Goal: Transaction & Acquisition: Purchase product/service

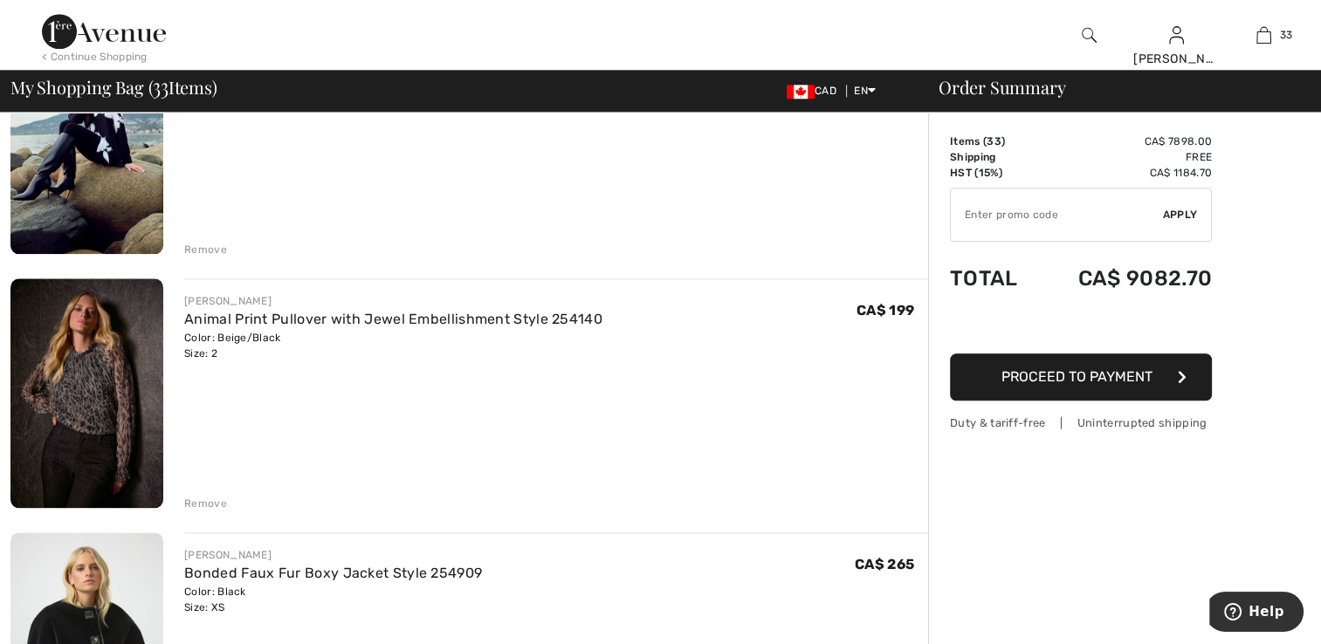
scroll to position [2008, 0]
click at [211, 244] on div "Remove" at bounding box center [205, 249] width 43 height 16
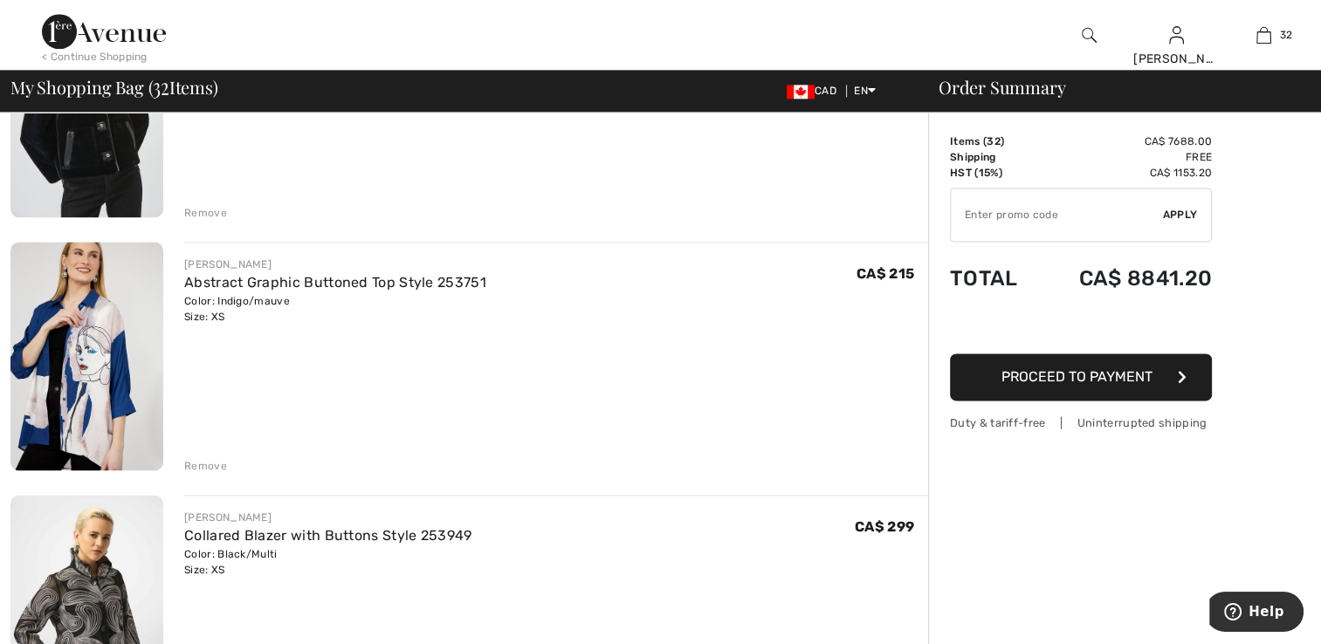
scroll to position [2371, 0]
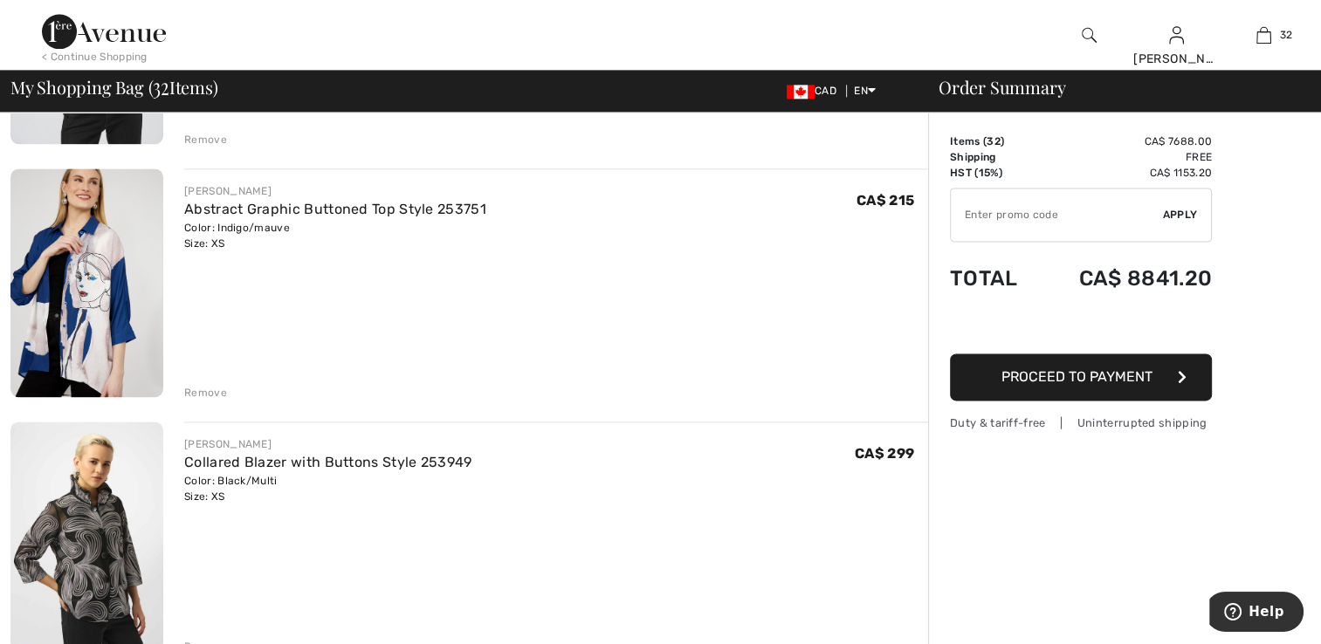
click at [202, 387] on div "Remove" at bounding box center [205, 393] width 43 height 16
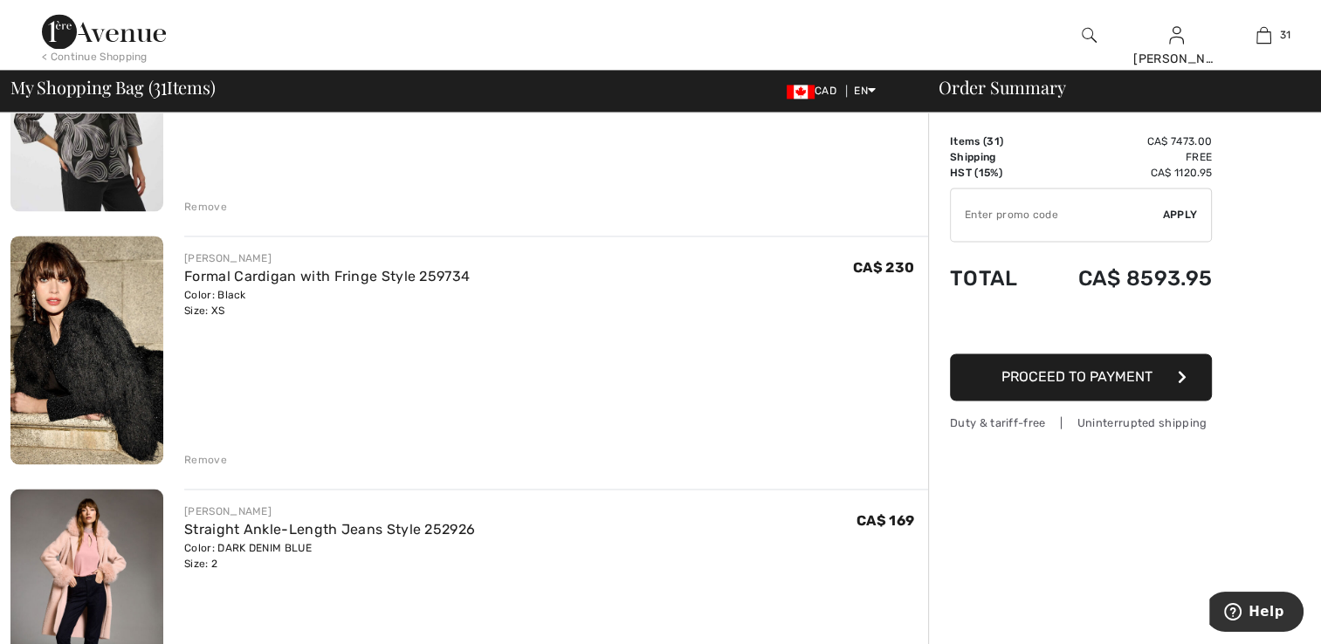
scroll to position [2696, 0]
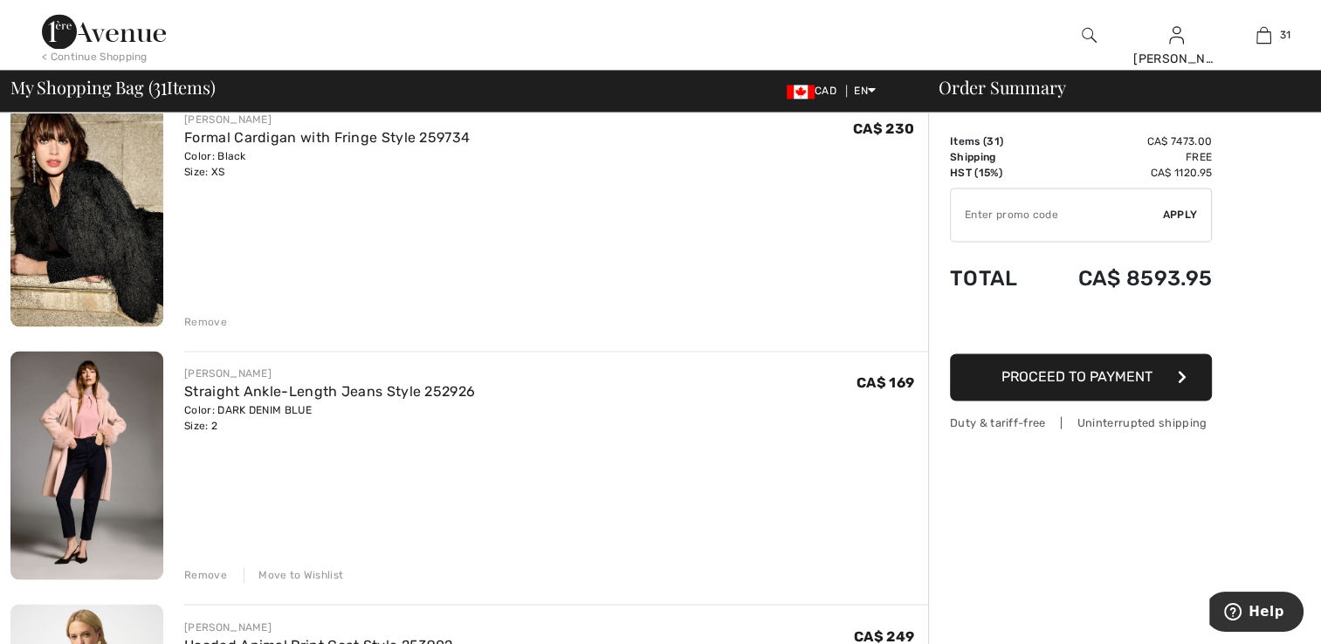
click at [196, 320] on div "Remove" at bounding box center [205, 322] width 43 height 16
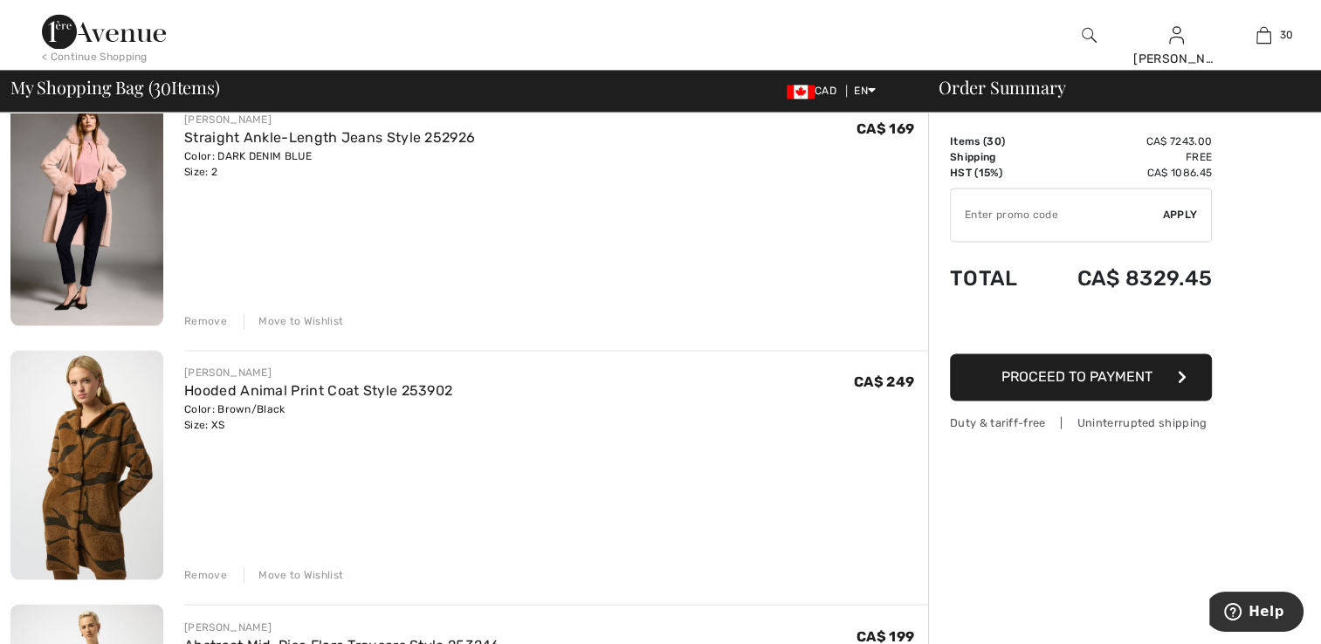
click at [203, 320] on div "Remove" at bounding box center [205, 321] width 43 height 16
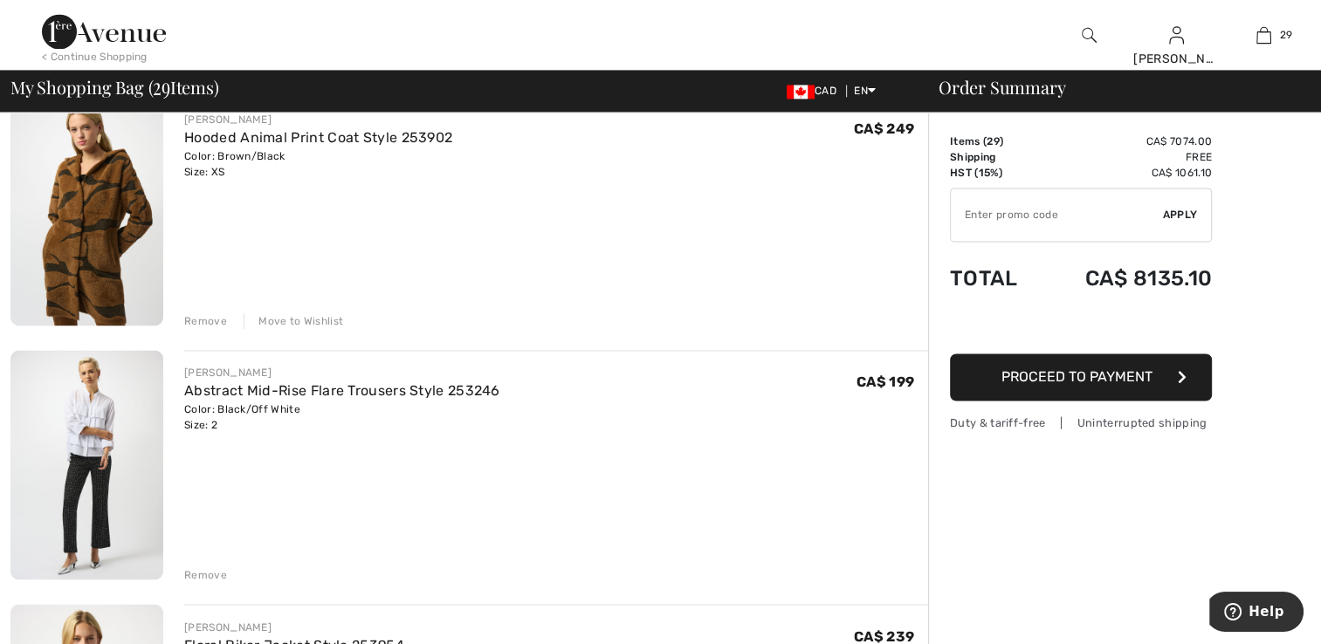
drag, startPoint x: 206, startPoint y: 319, endPoint x: 216, endPoint y: 329, distance: 14.2
click at [206, 320] on div "Remove" at bounding box center [205, 321] width 43 height 16
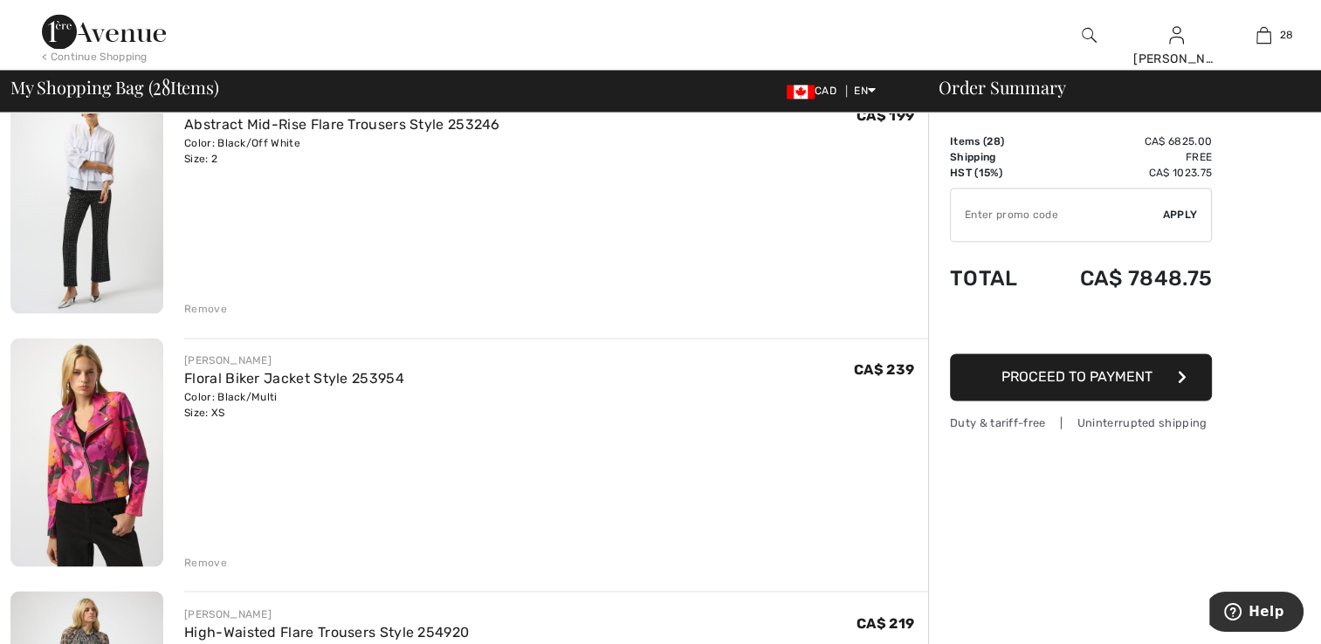
scroll to position [2879, 0]
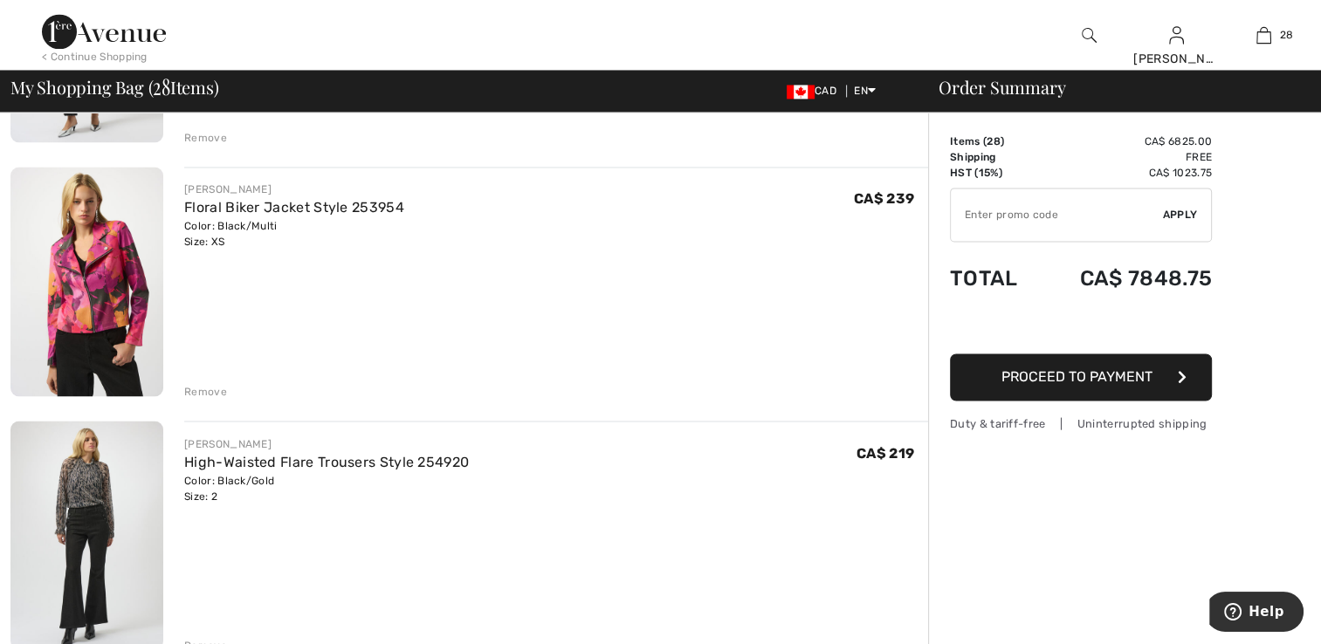
click at [199, 390] on div "Remove" at bounding box center [205, 392] width 43 height 16
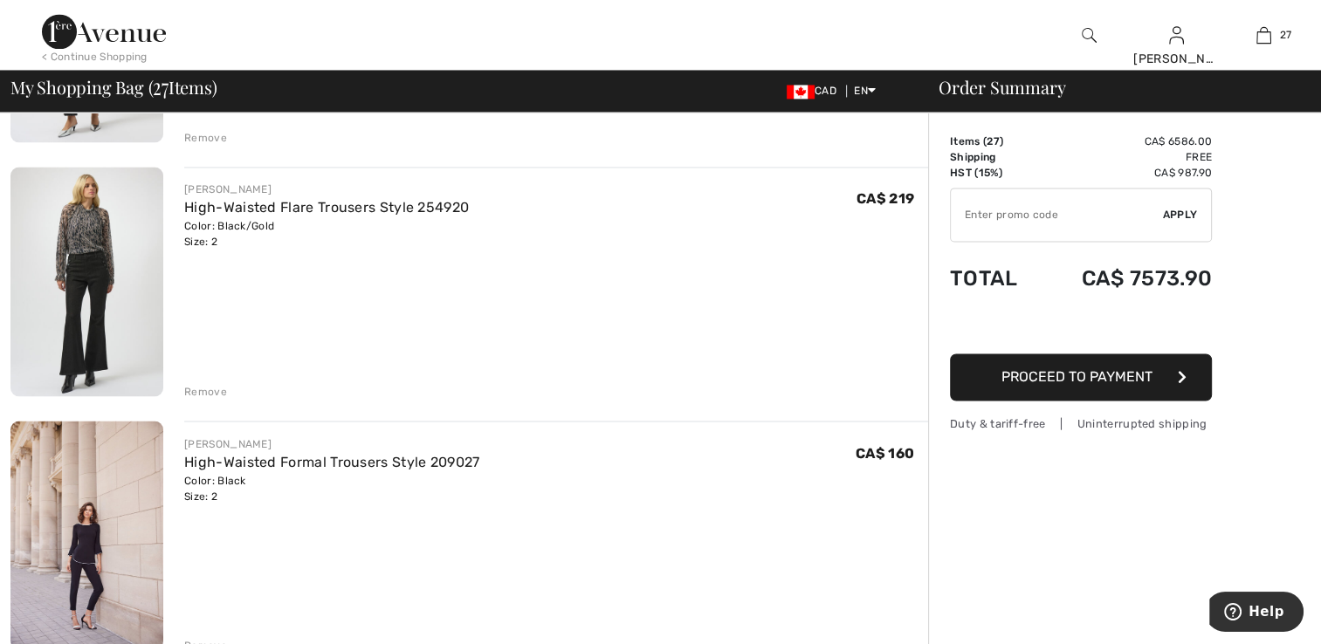
click at [196, 391] on div "Remove" at bounding box center [205, 392] width 43 height 16
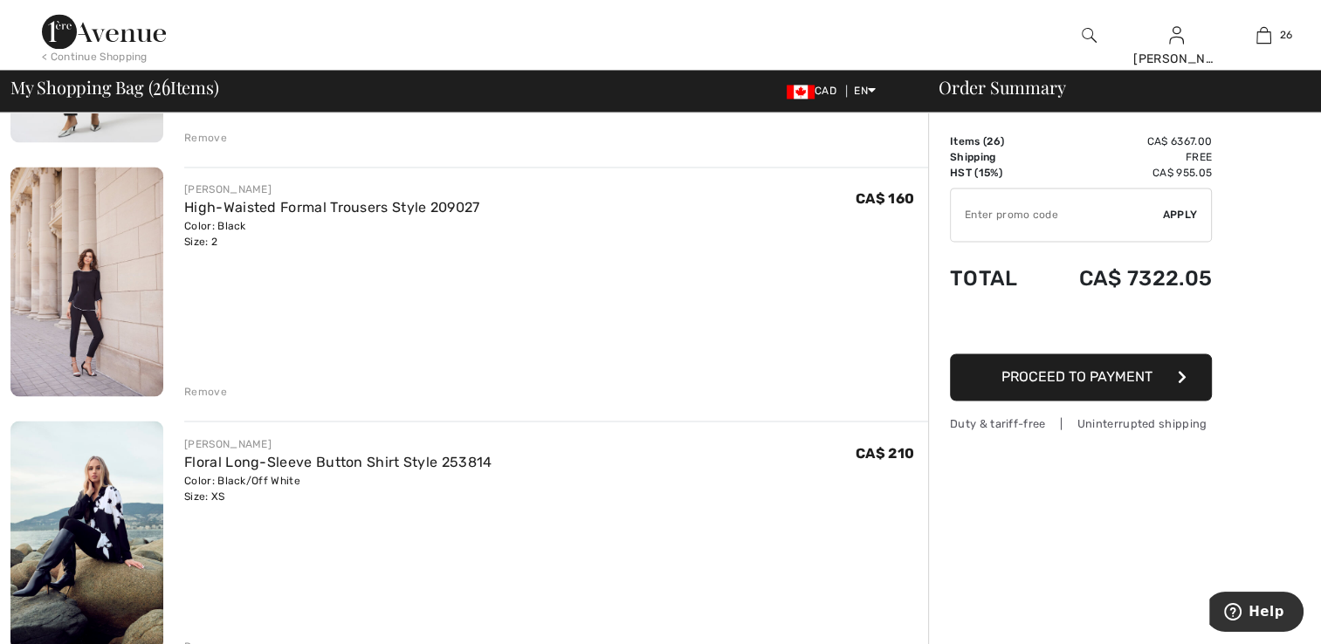
click at [206, 387] on div "Remove" at bounding box center [205, 392] width 43 height 16
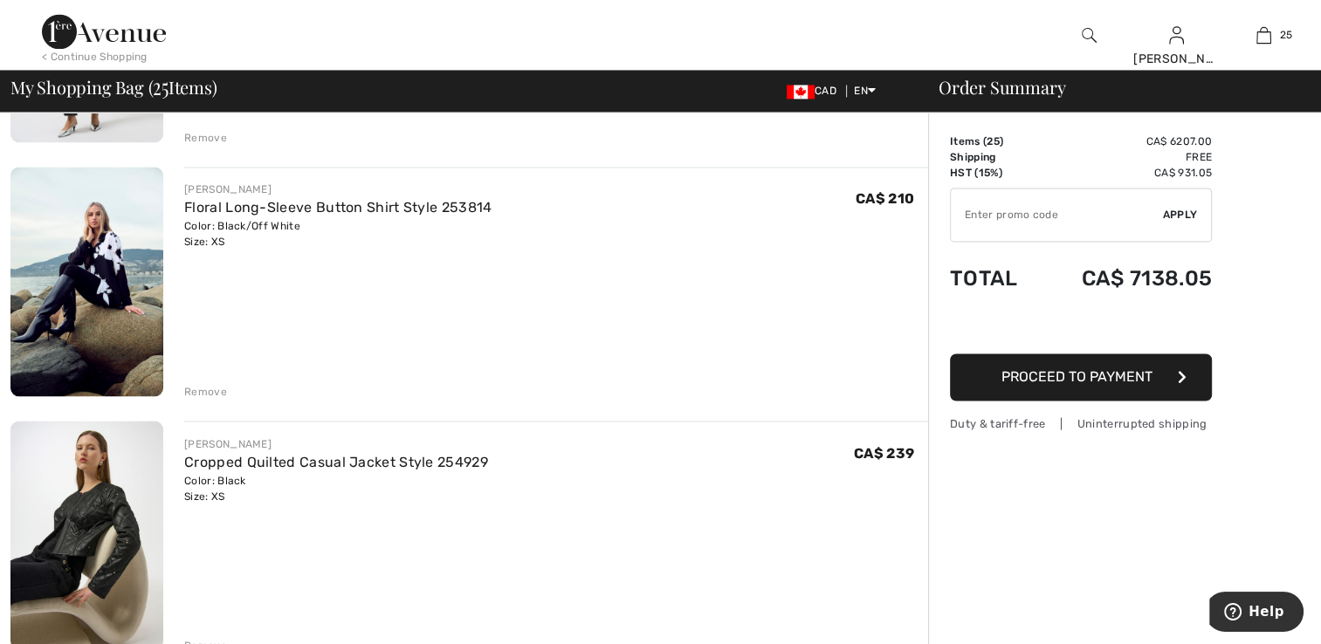
scroll to position [2967, 0]
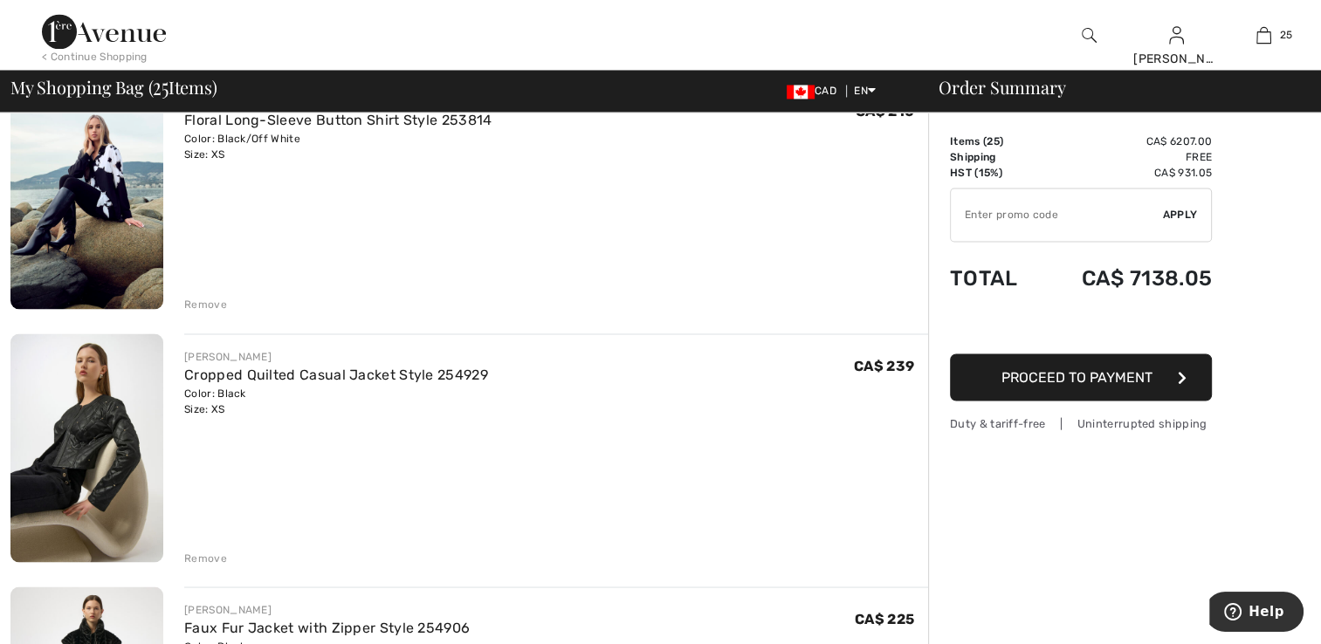
click at [220, 301] on div "Remove" at bounding box center [205, 305] width 43 height 16
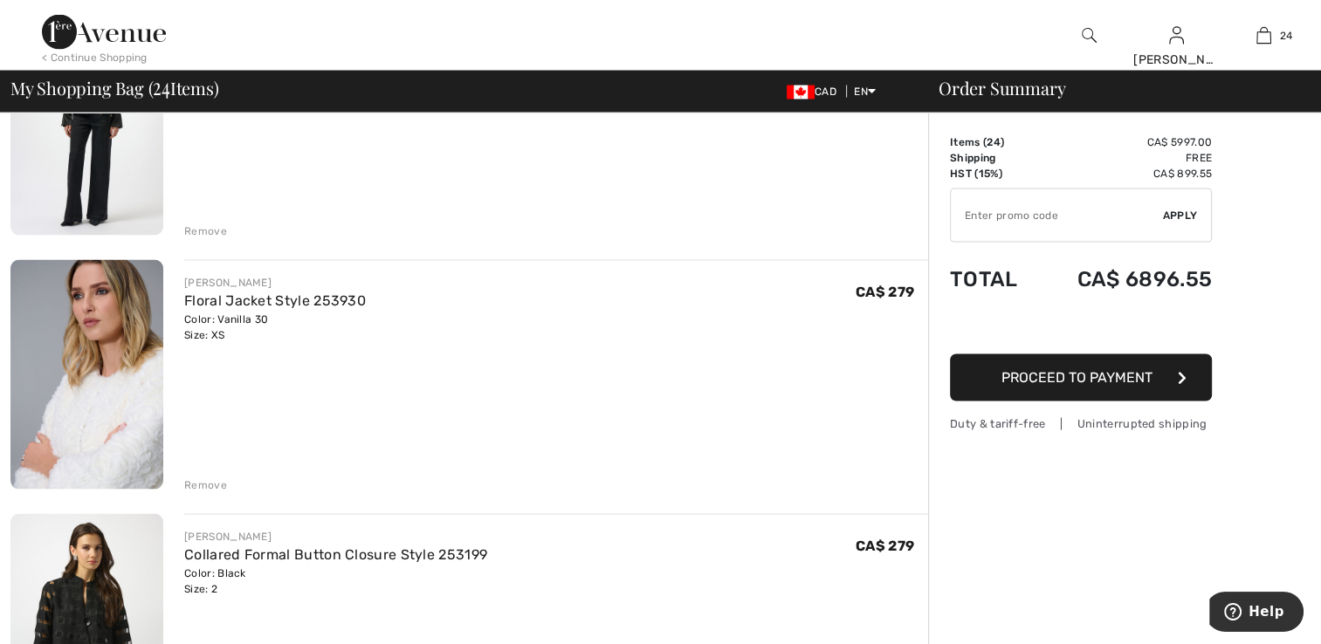
scroll to position [3295, 0]
click at [212, 477] on div "Remove" at bounding box center [205, 484] width 43 height 16
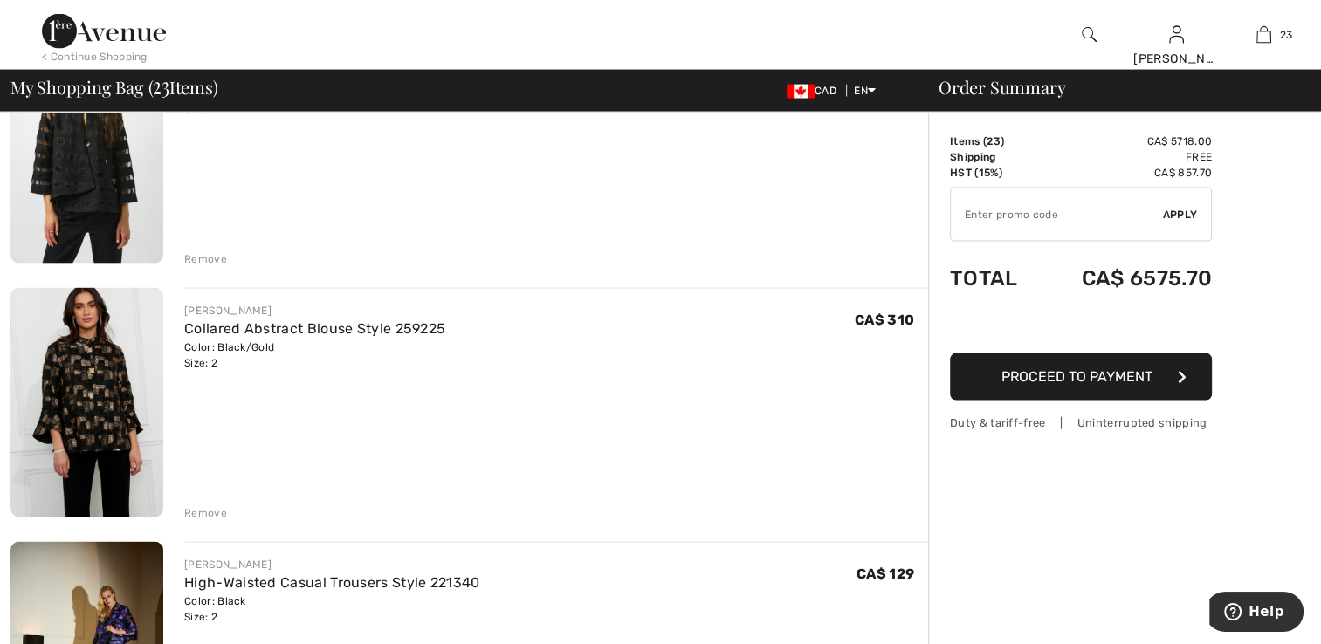
scroll to position [3525, 0]
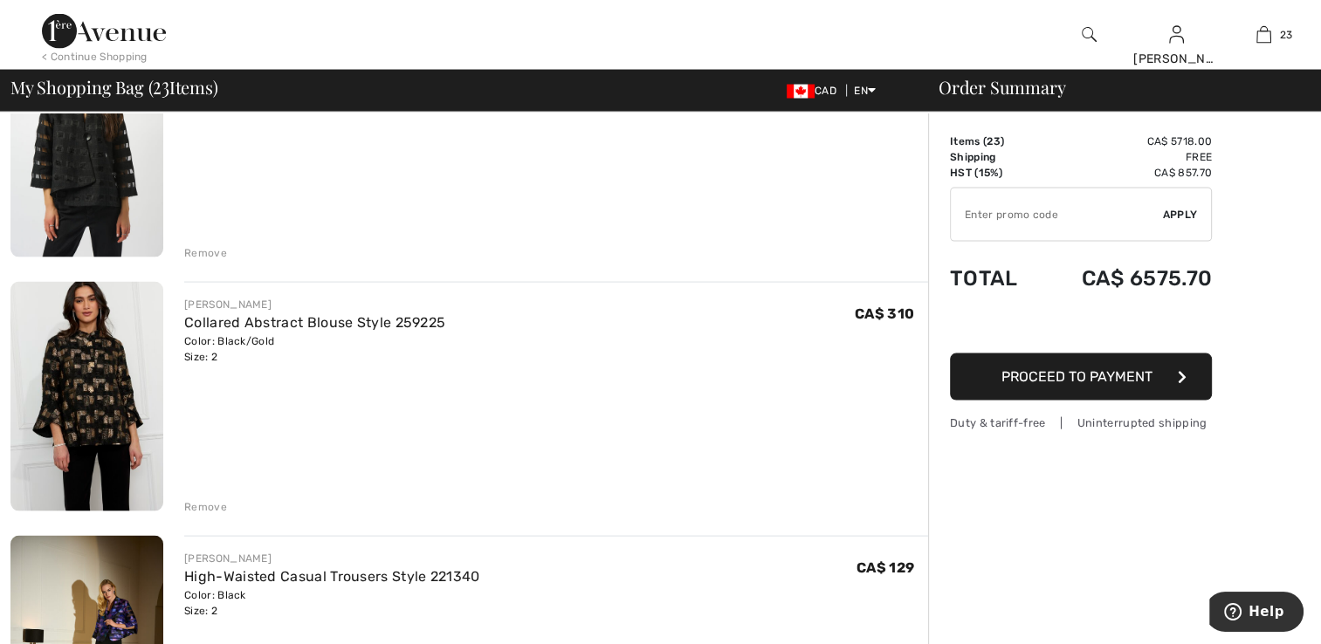
click at [206, 248] on div "Remove" at bounding box center [205, 253] width 43 height 16
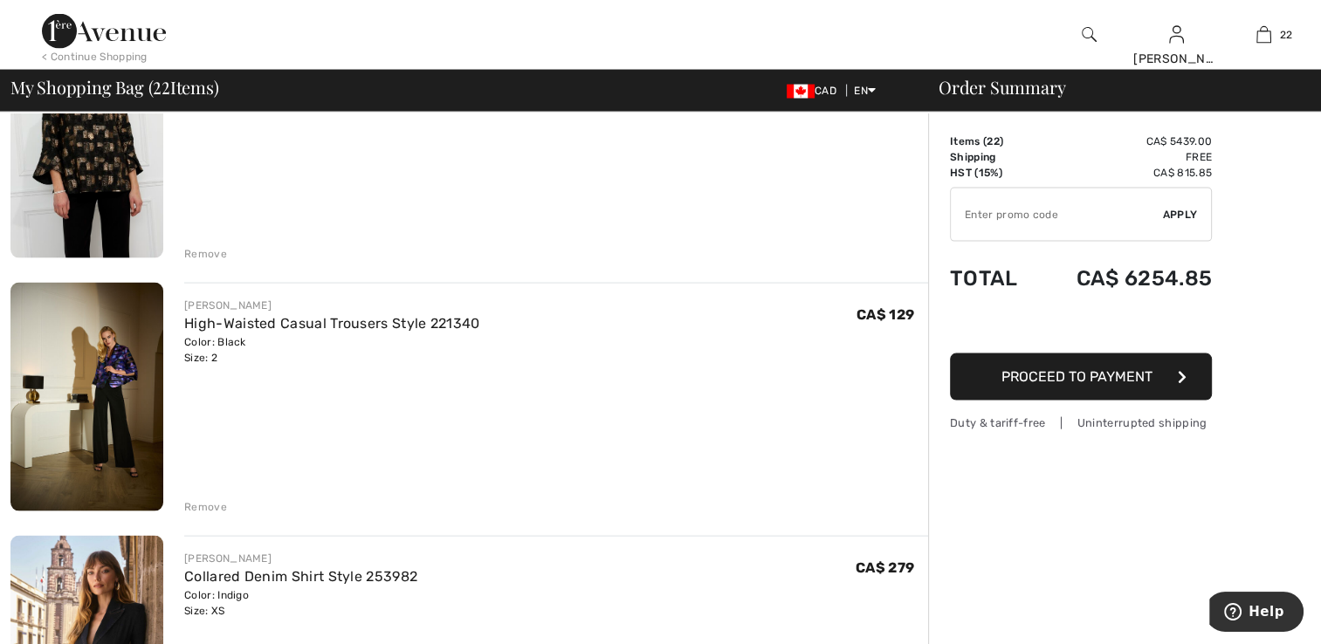
scroll to position [3503, 0]
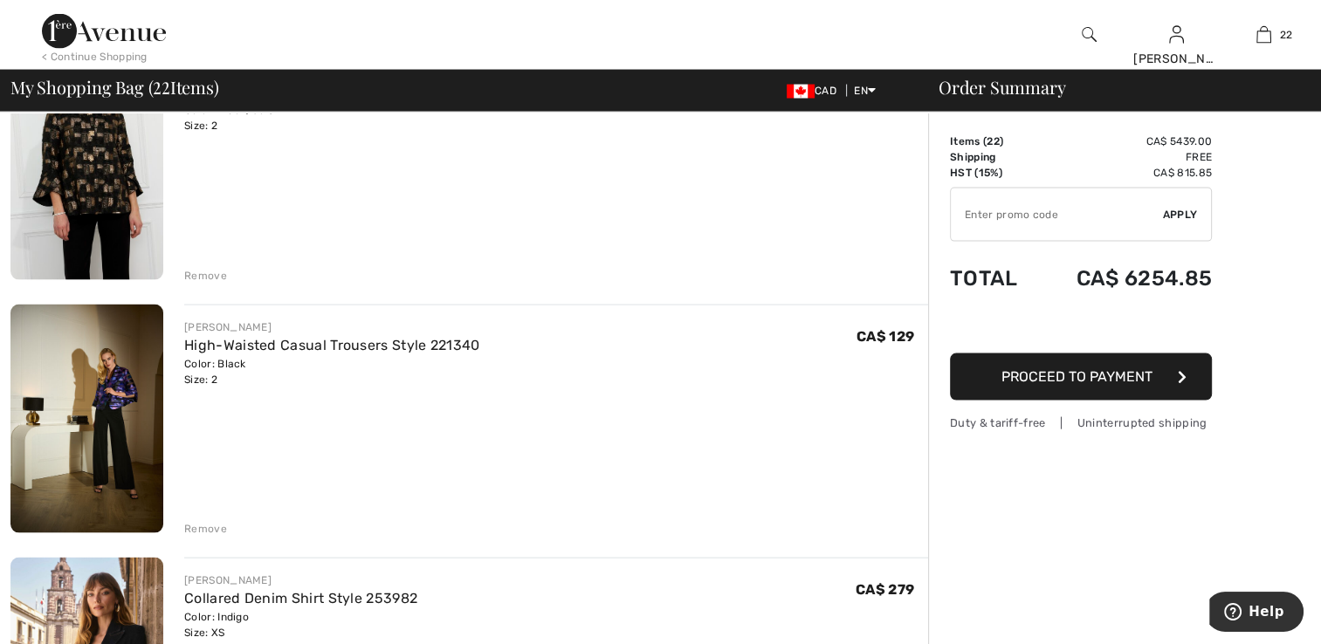
drag, startPoint x: 204, startPoint y: 278, endPoint x: 205, endPoint y: 289, distance: 11.4
click at [205, 277] on div "Remove" at bounding box center [205, 276] width 43 height 16
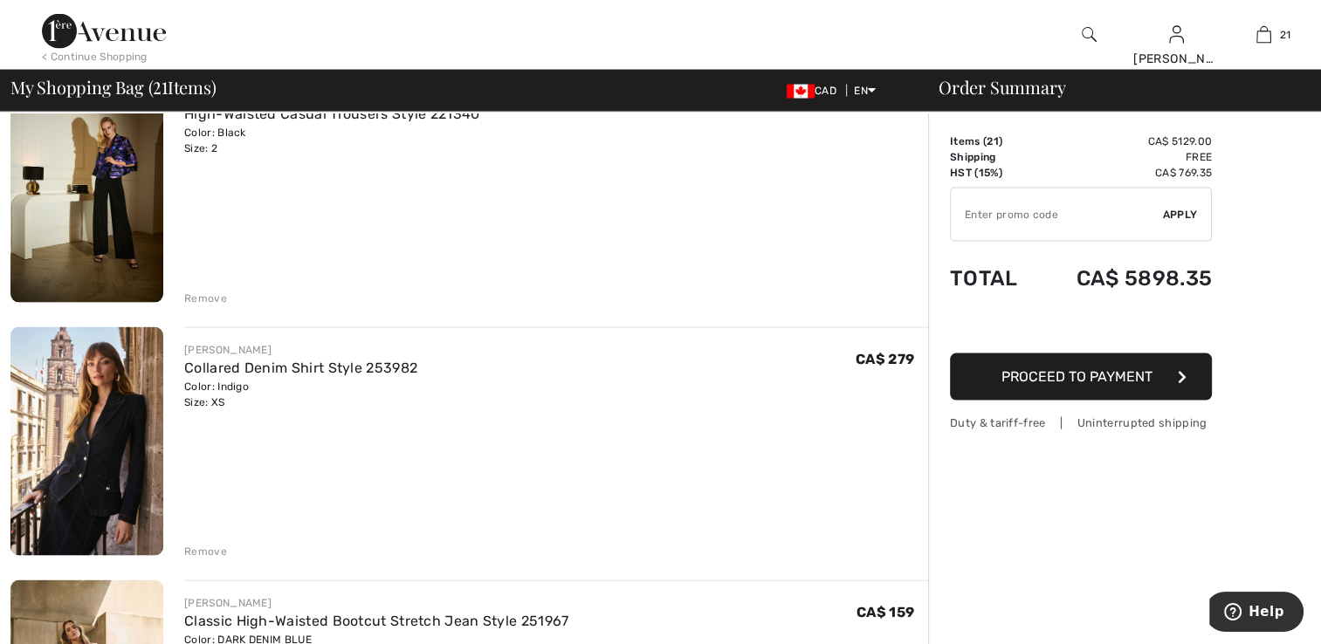
scroll to position [3479, 0]
click at [215, 292] on div "Remove" at bounding box center [205, 300] width 43 height 16
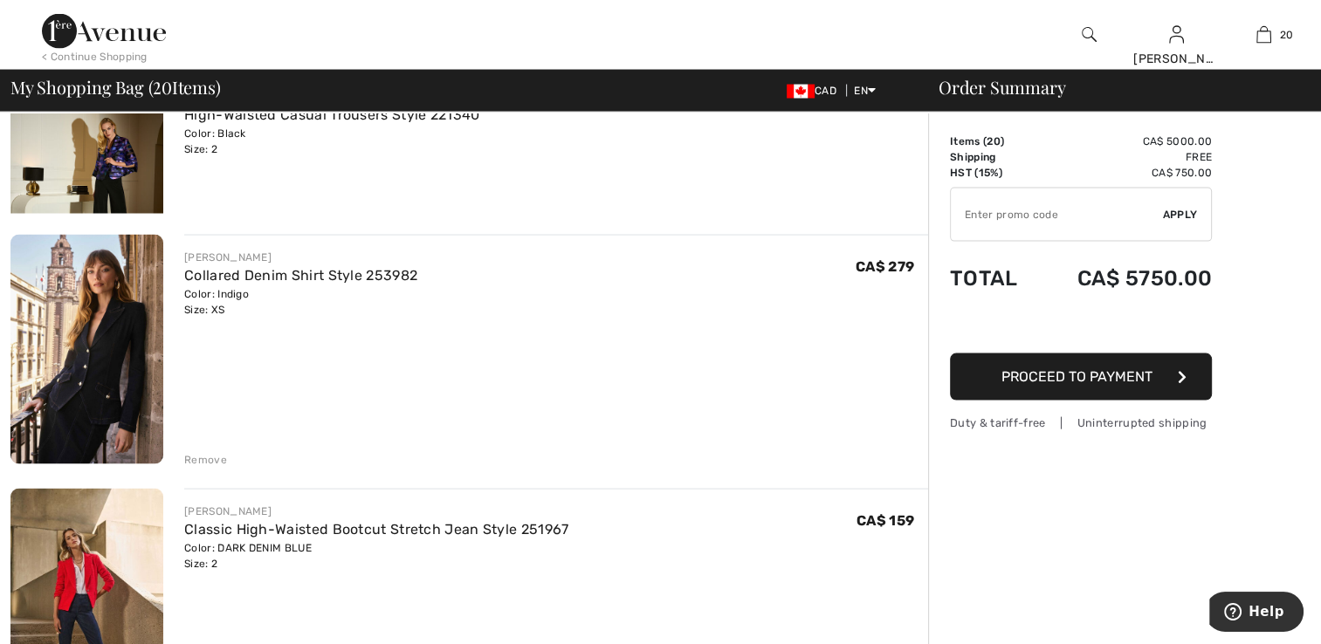
scroll to position [3456, 0]
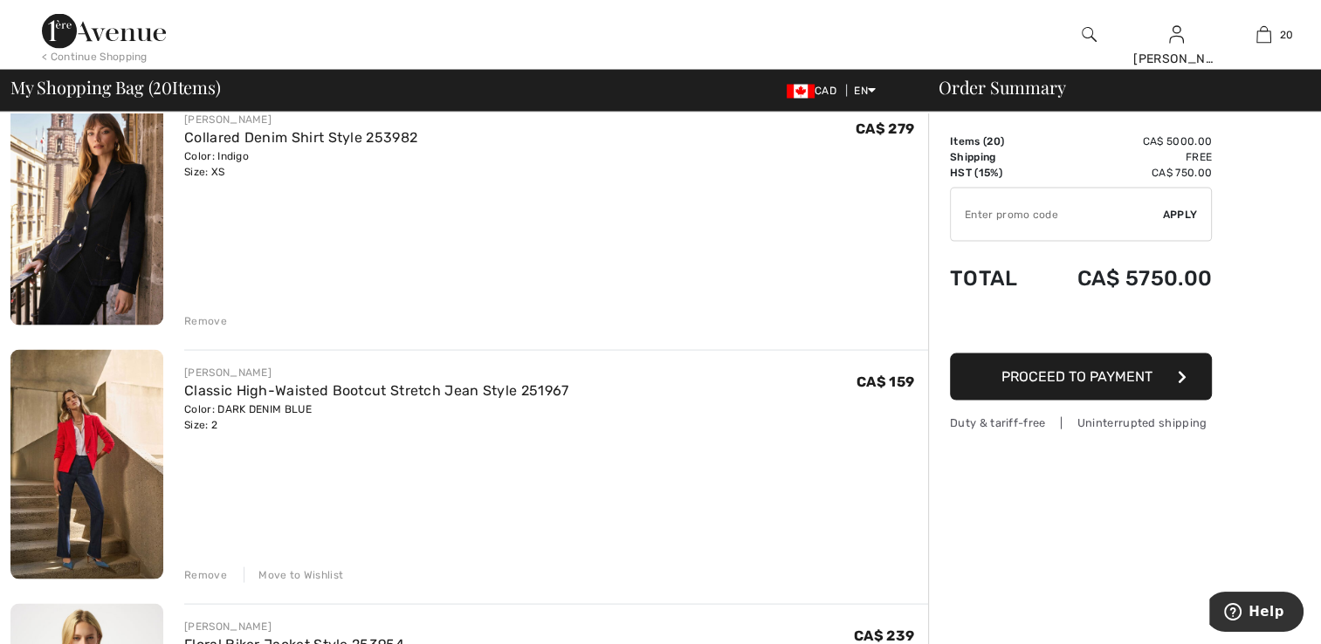
click at [268, 576] on div "Move to Wishlist" at bounding box center [294, 575] width 100 height 16
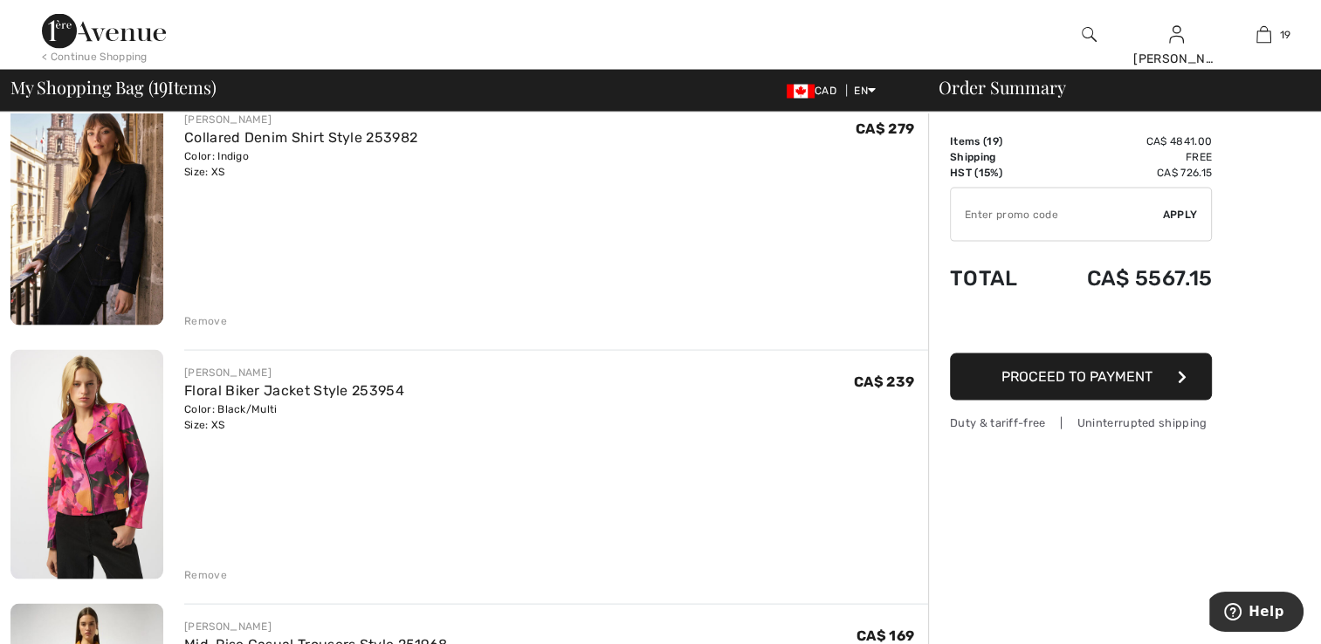
click at [206, 574] on div "Remove" at bounding box center [205, 575] width 43 height 16
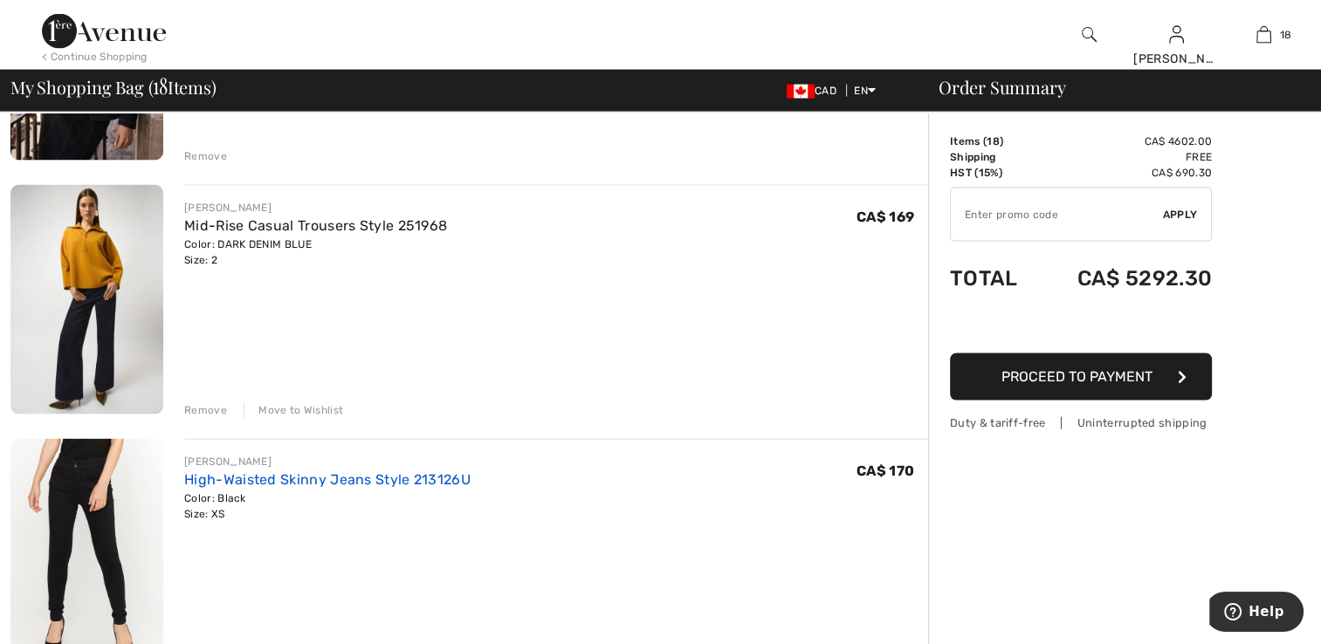
scroll to position [3631, 0]
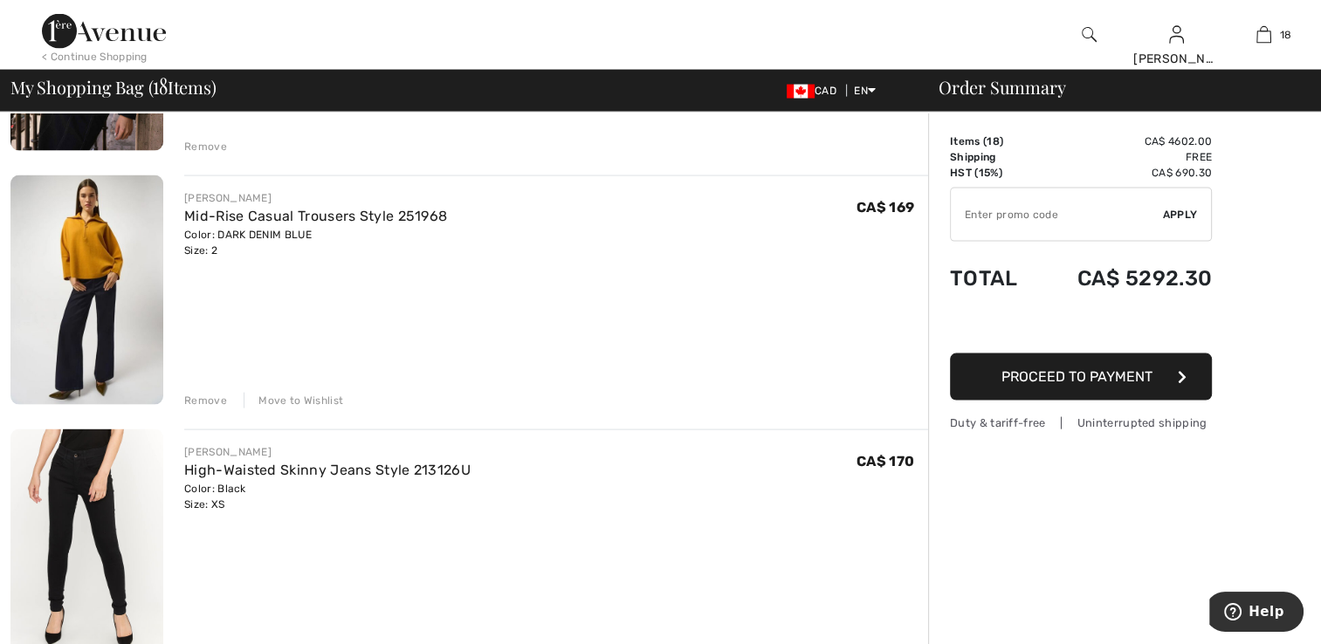
click at [323, 400] on div "Move to Wishlist" at bounding box center [294, 401] width 100 height 16
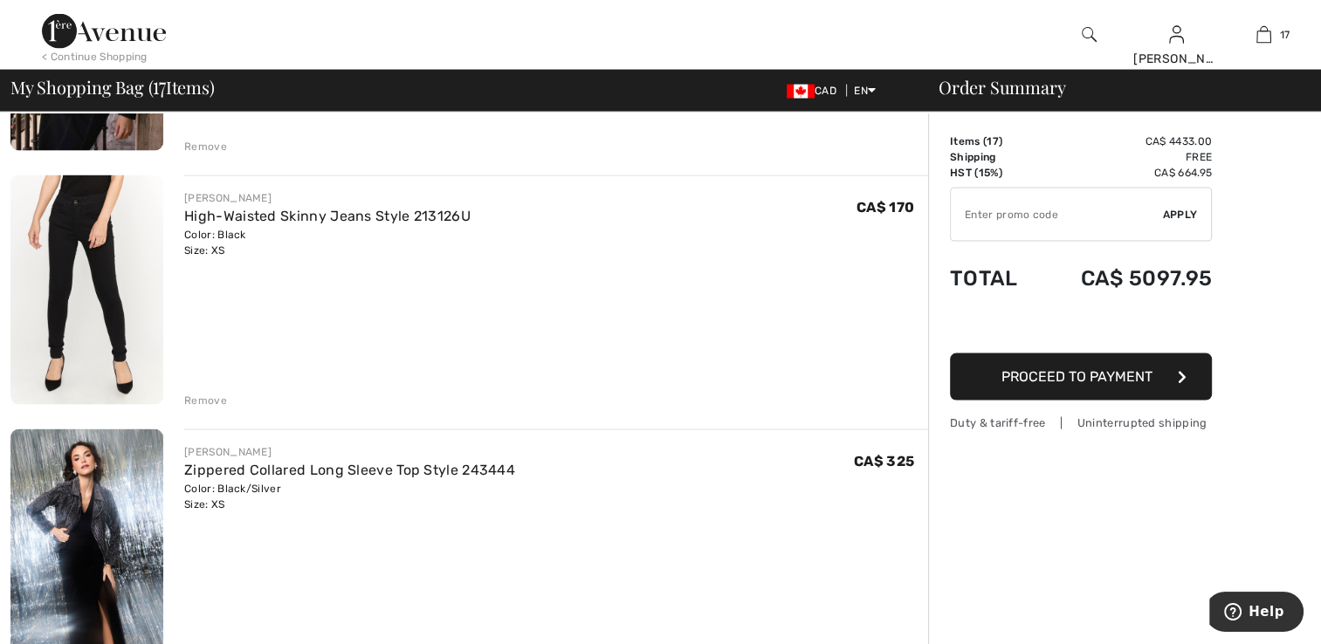
click at [207, 399] on div "Remove" at bounding box center [205, 401] width 43 height 16
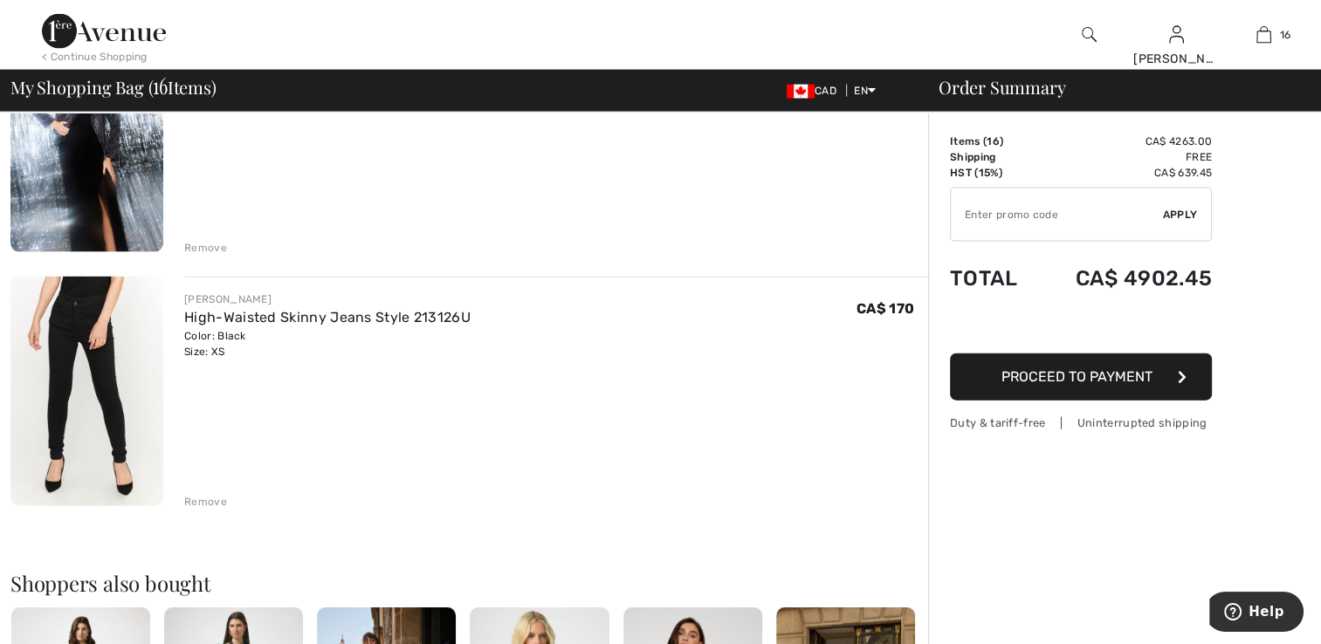
scroll to position [3806, 0]
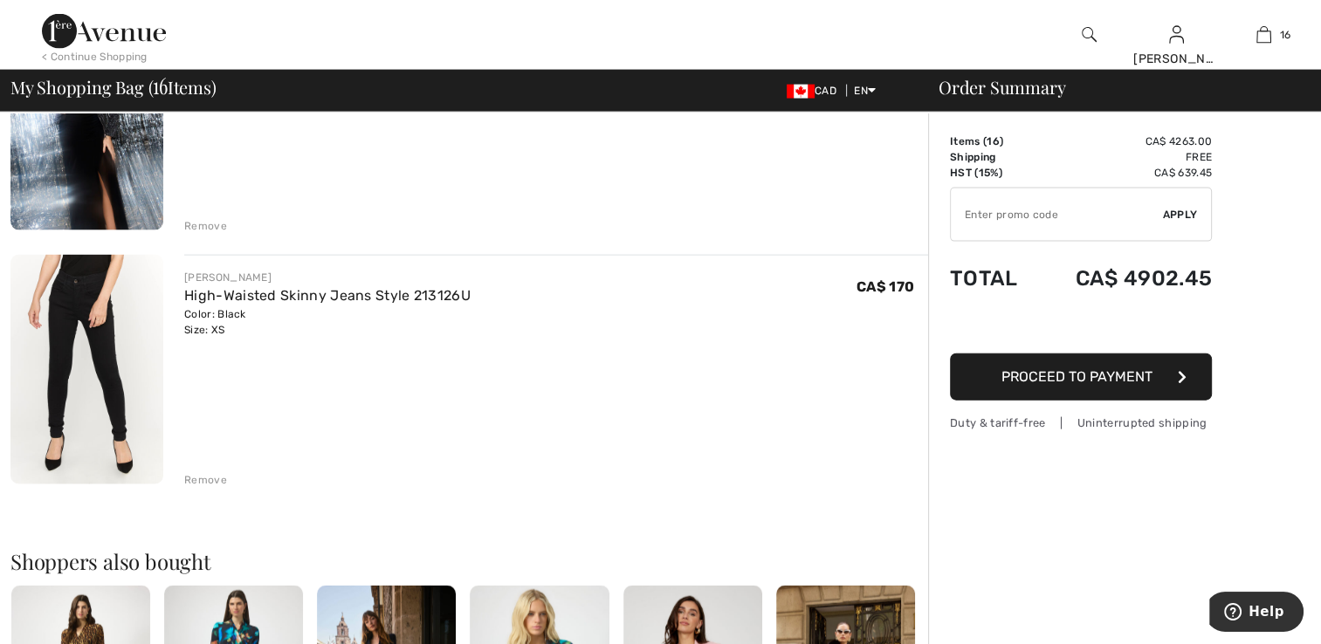
click at [210, 472] on div "Remove" at bounding box center [205, 480] width 43 height 16
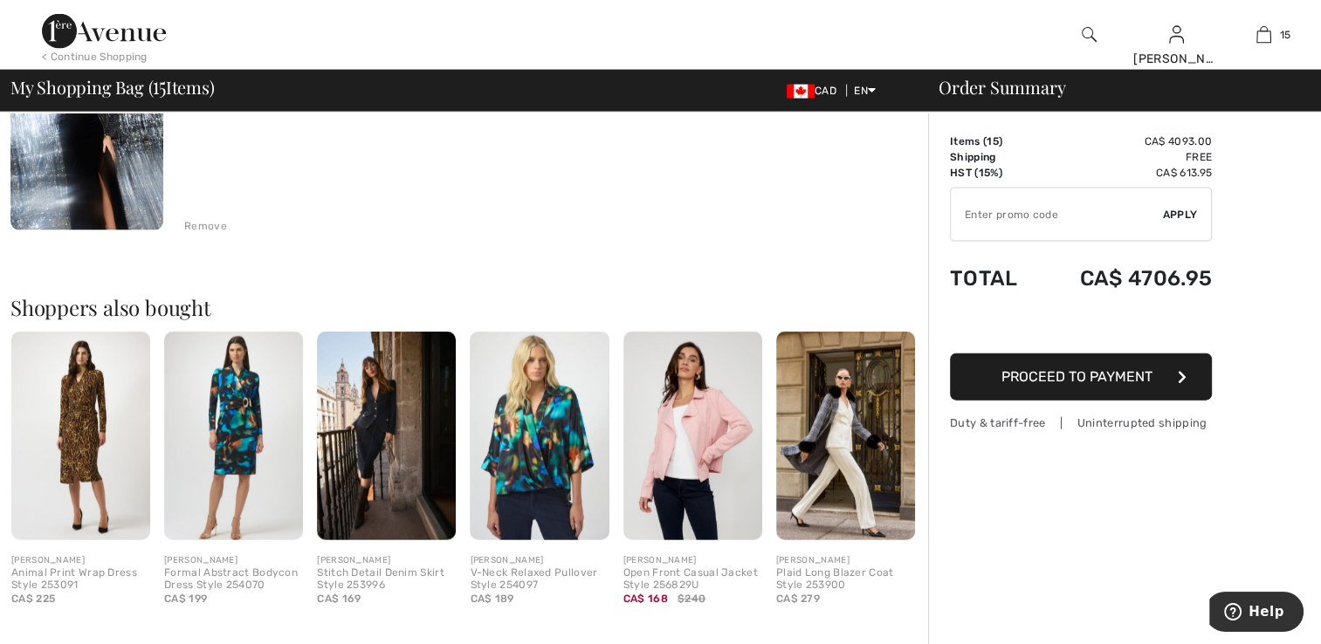
click at [206, 222] on div "Remove" at bounding box center [205, 226] width 43 height 16
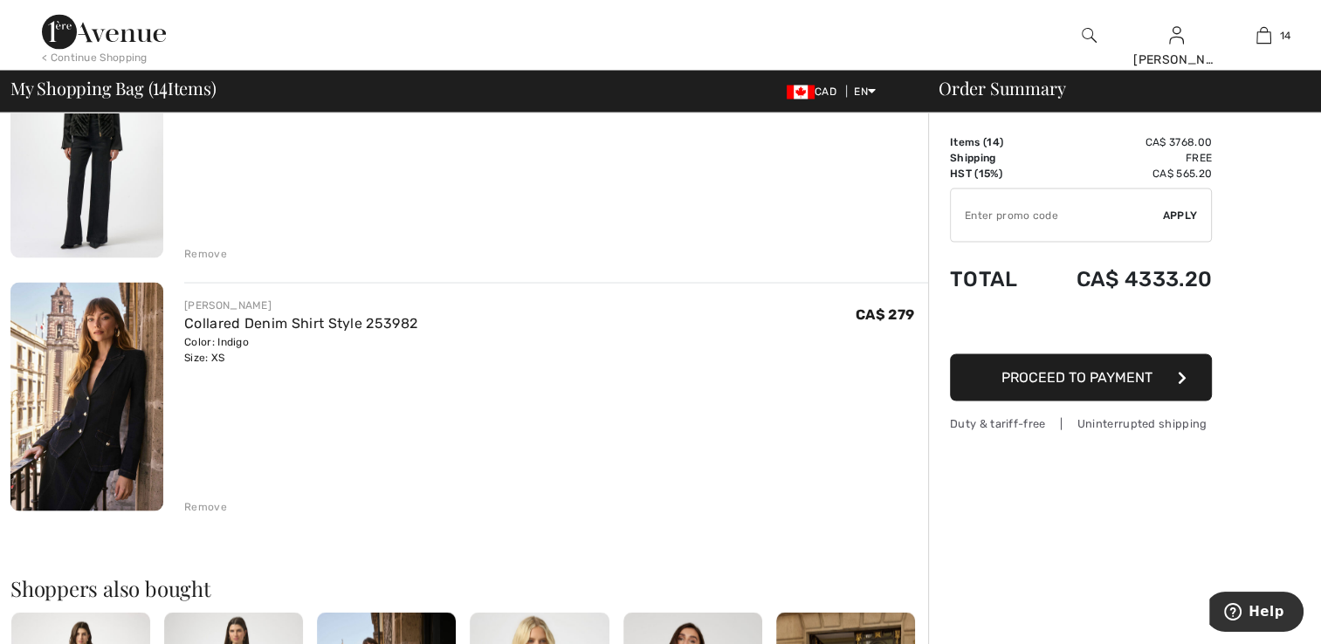
scroll to position [3261, 0]
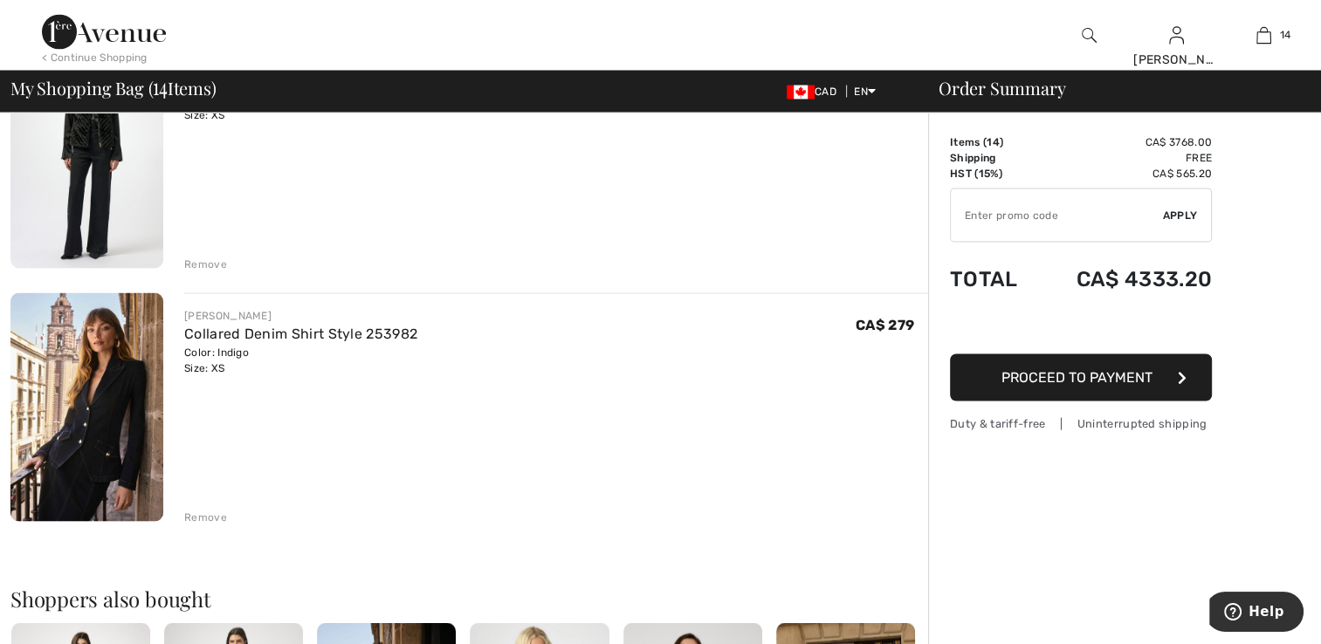
click at [195, 513] on div "Remove" at bounding box center [205, 517] width 43 height 16
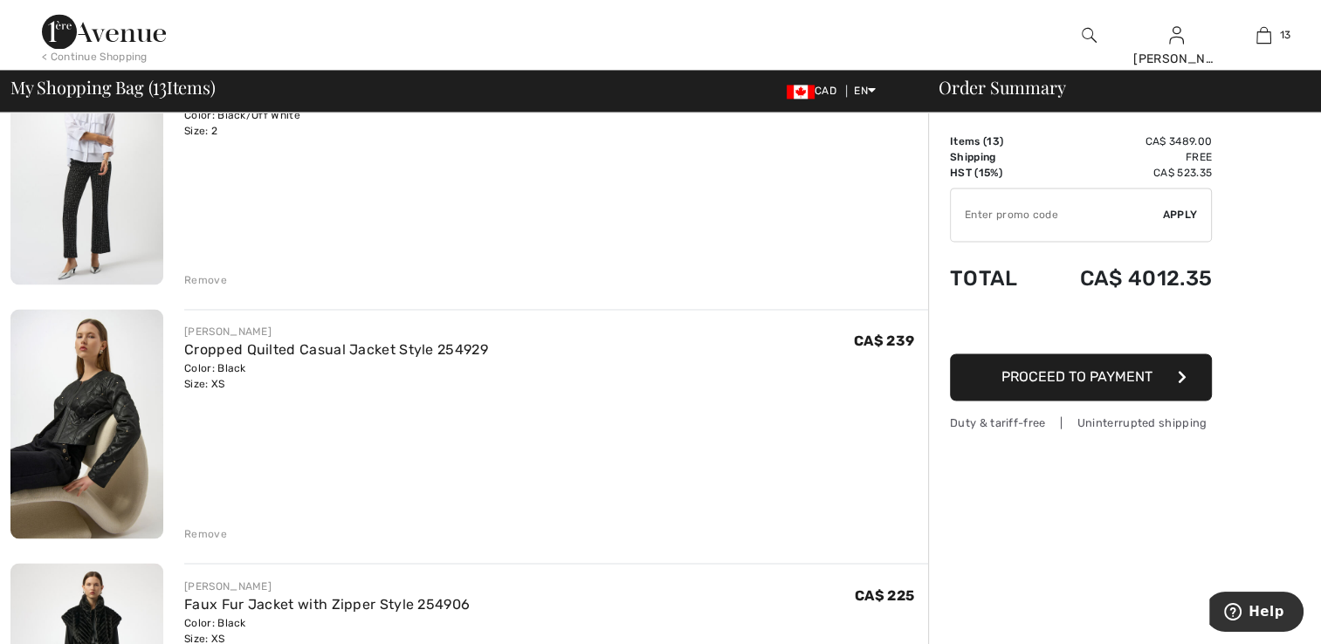
scroll to position [2650, 0]
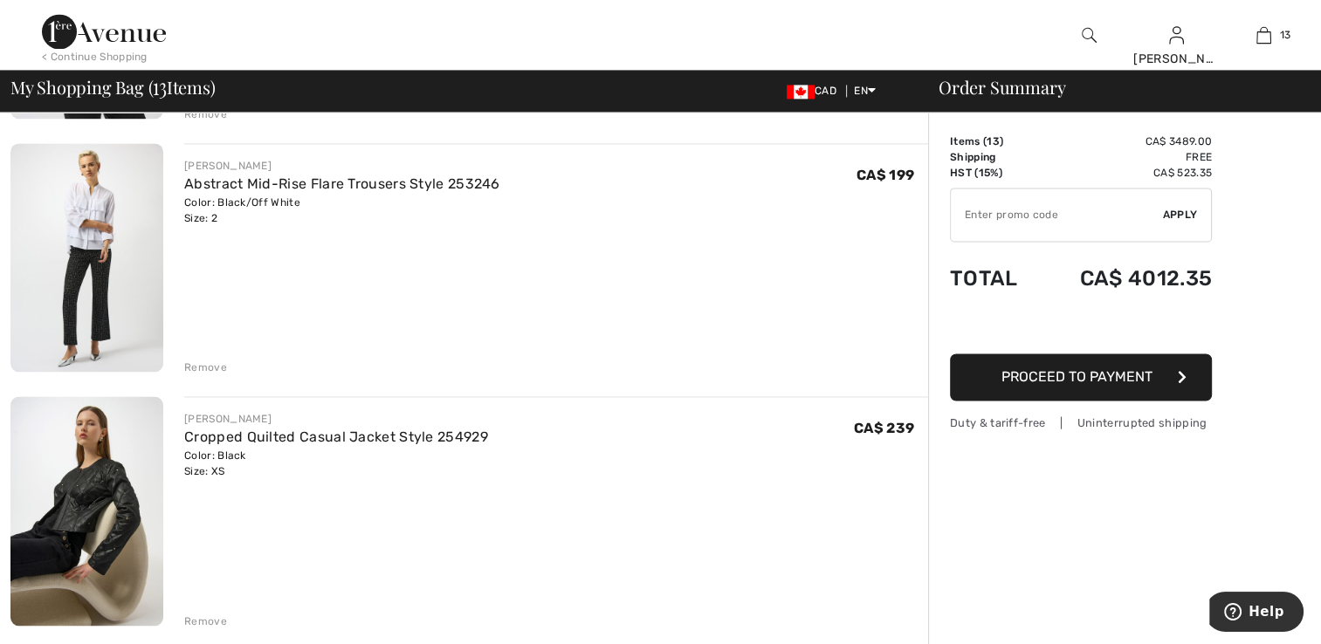
click at [210, 361] on div "Remove" at bounding box center [205, 368] width 43 height 16
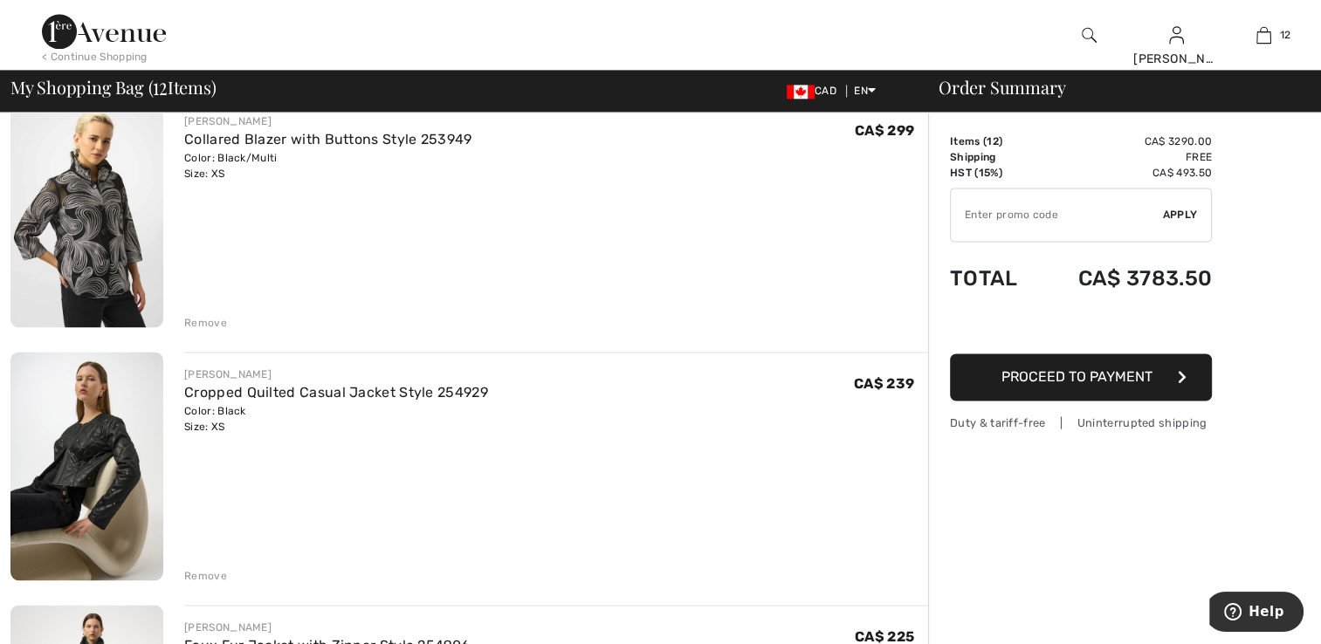
scroll to position [2388, 0]
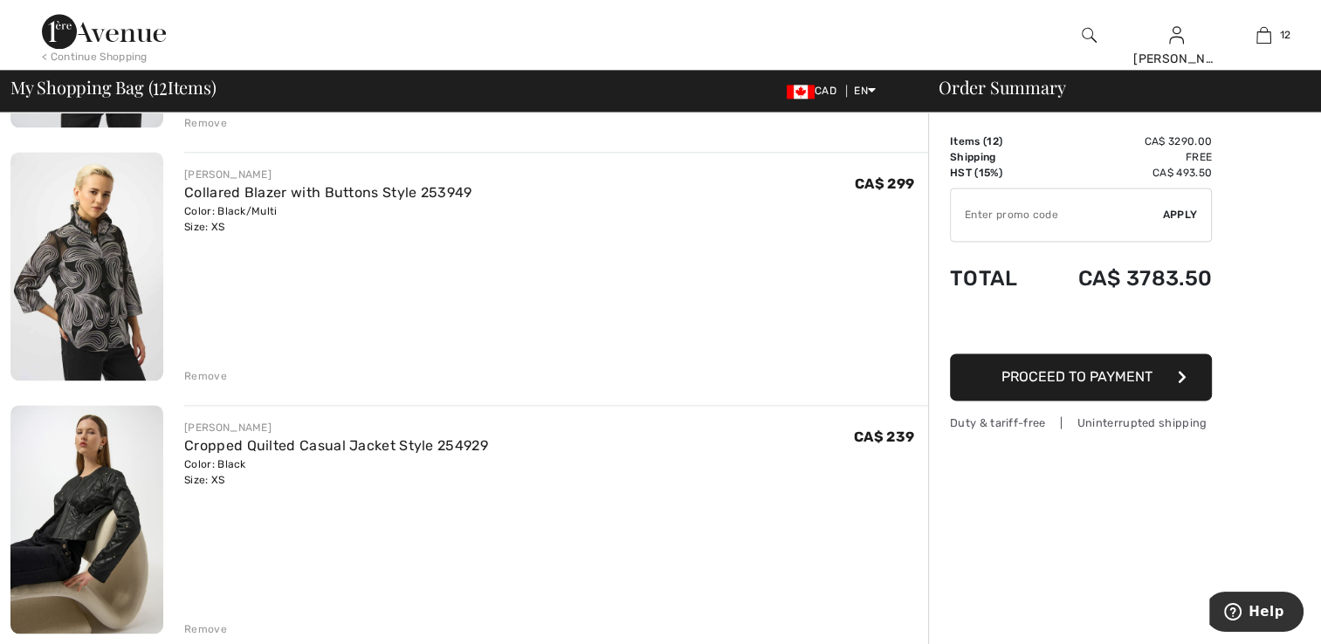
click at [203, 368] on div "Remove" at bounding box center [205, 376] width 43 height 16
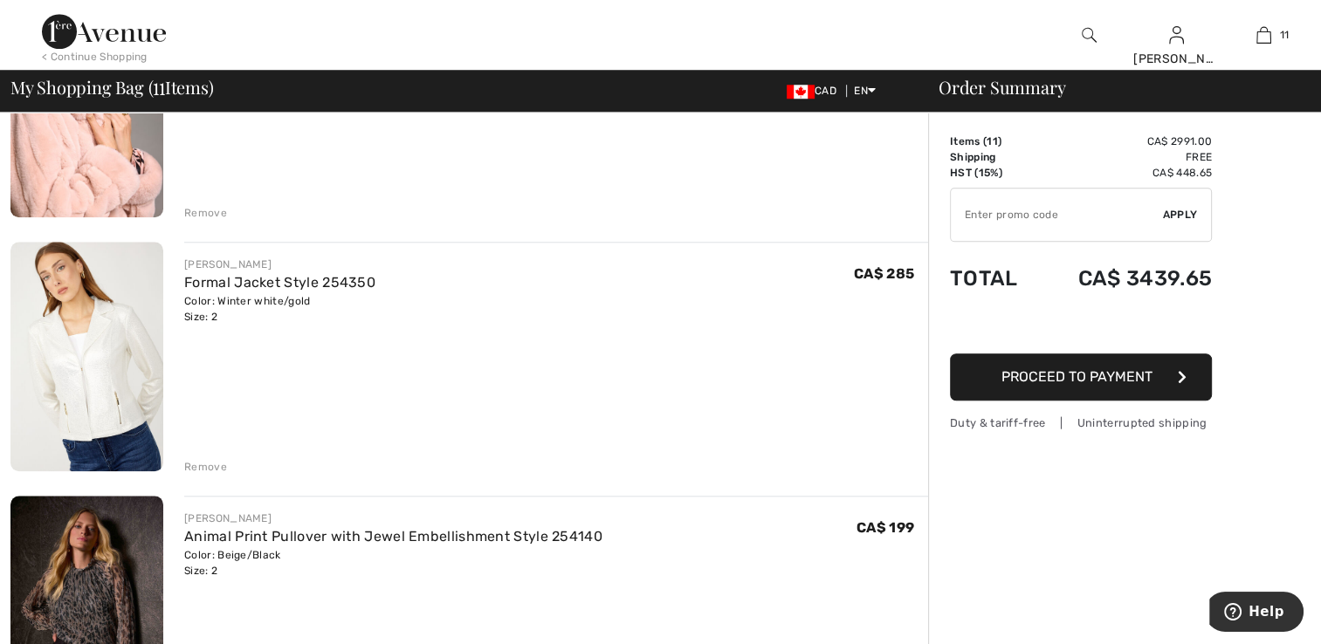
scroll to position [1427, 0]
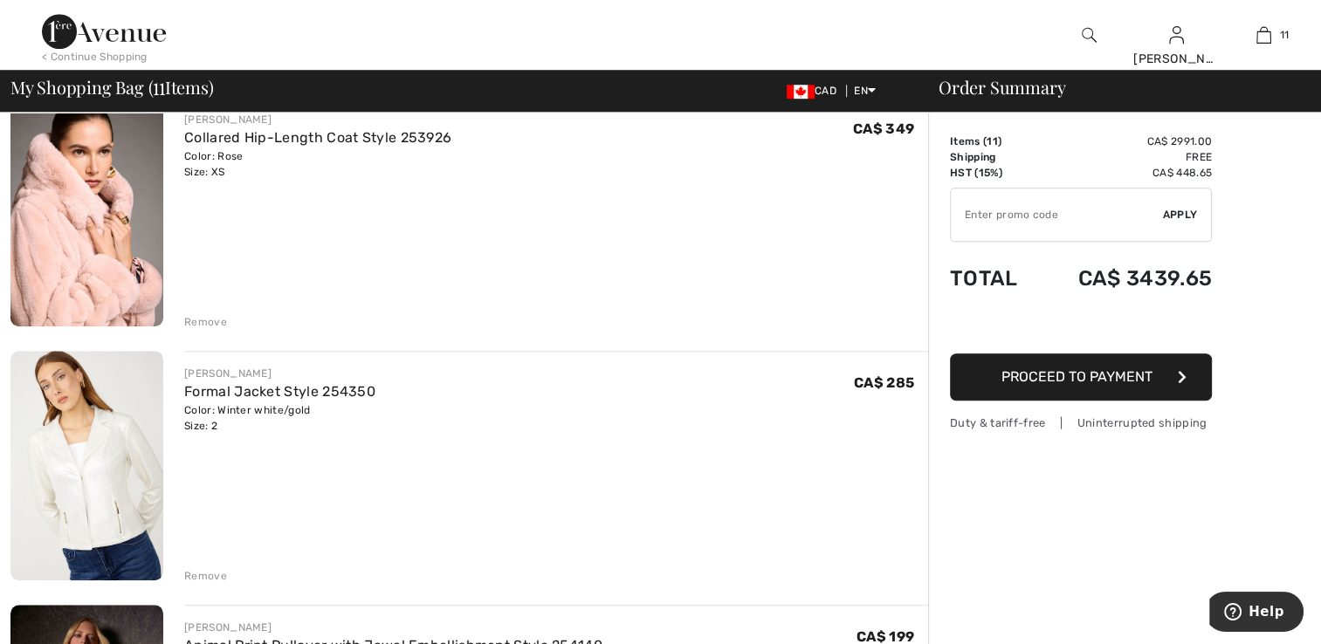
click at [214, 319] on div "Remove" at bounding box center [205, 322] width 43 height 16
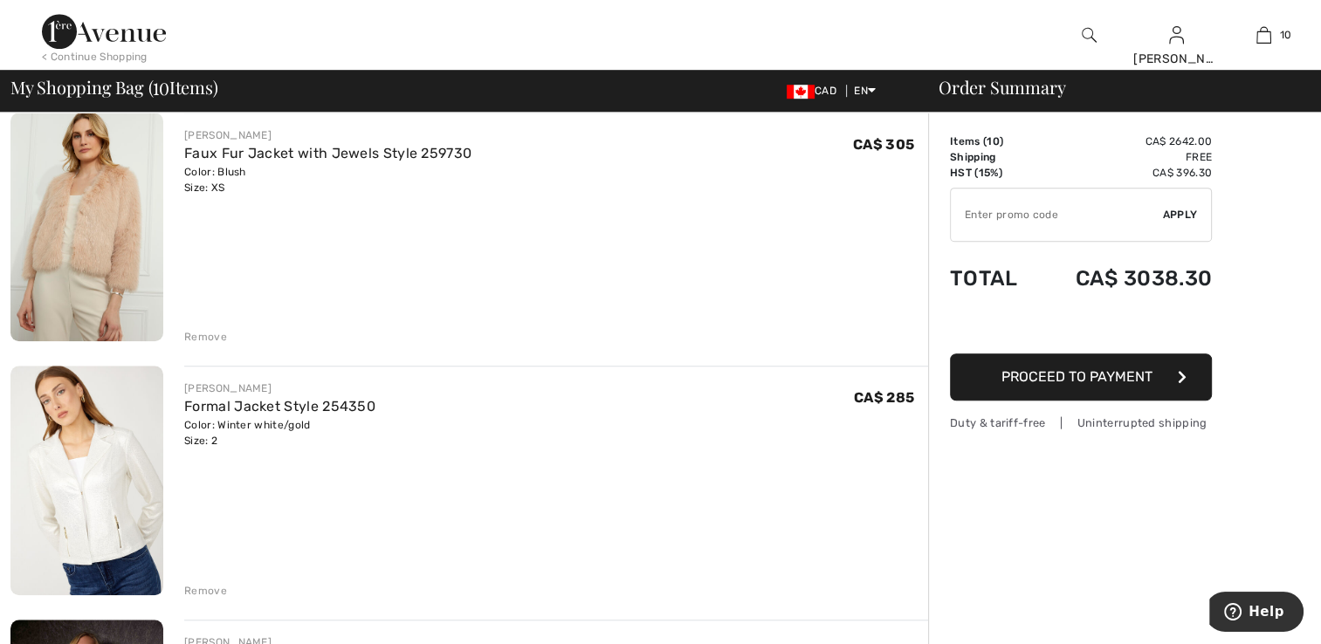
scroll to position [1253, 0]
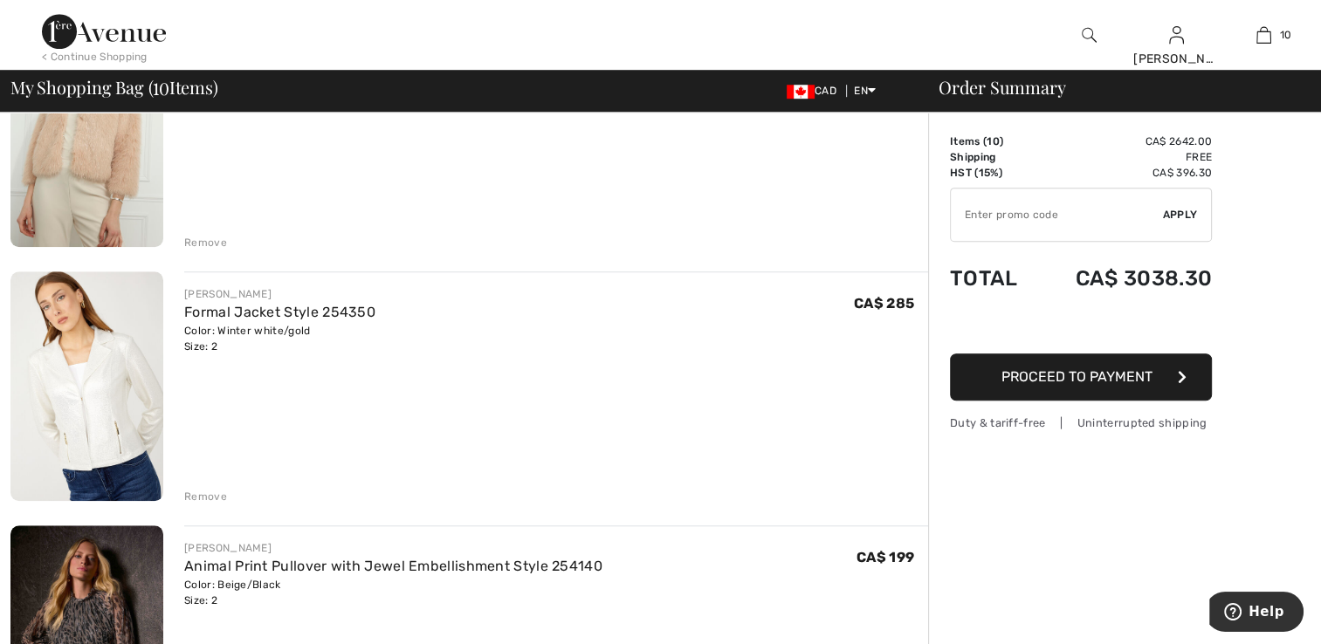
click at [224, 491] on div "Remove" at bounding box center [205, 497] width 43 height 16
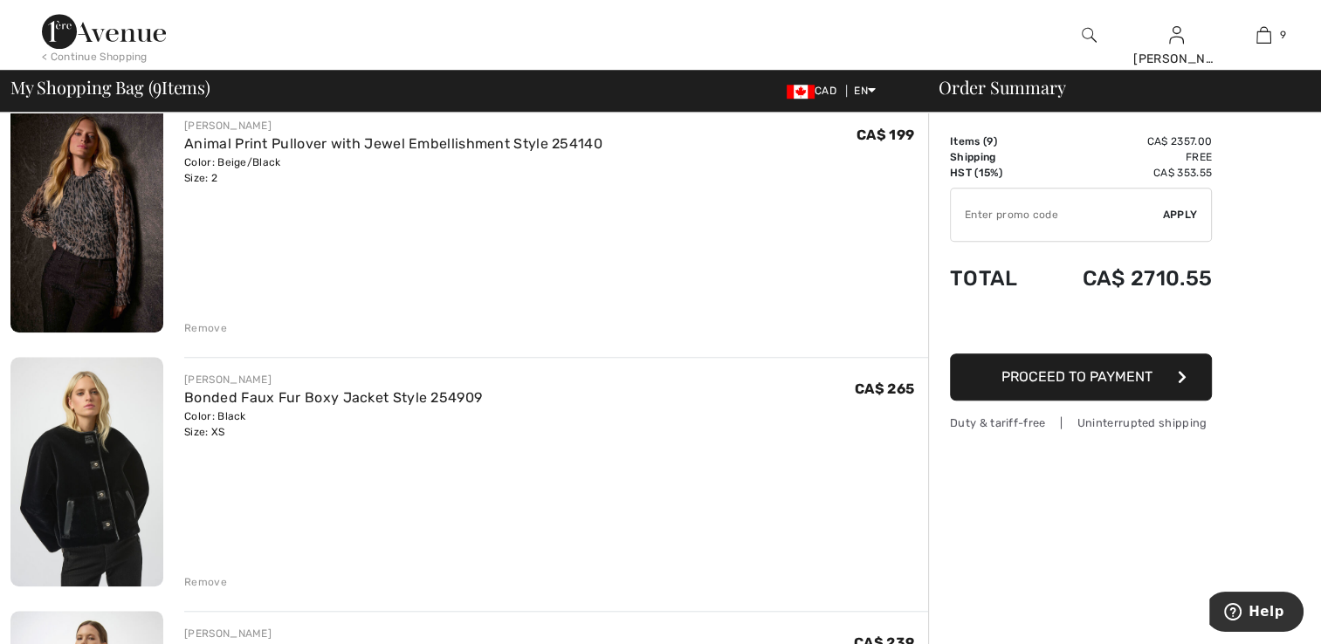
scroll to position [1427, 0]
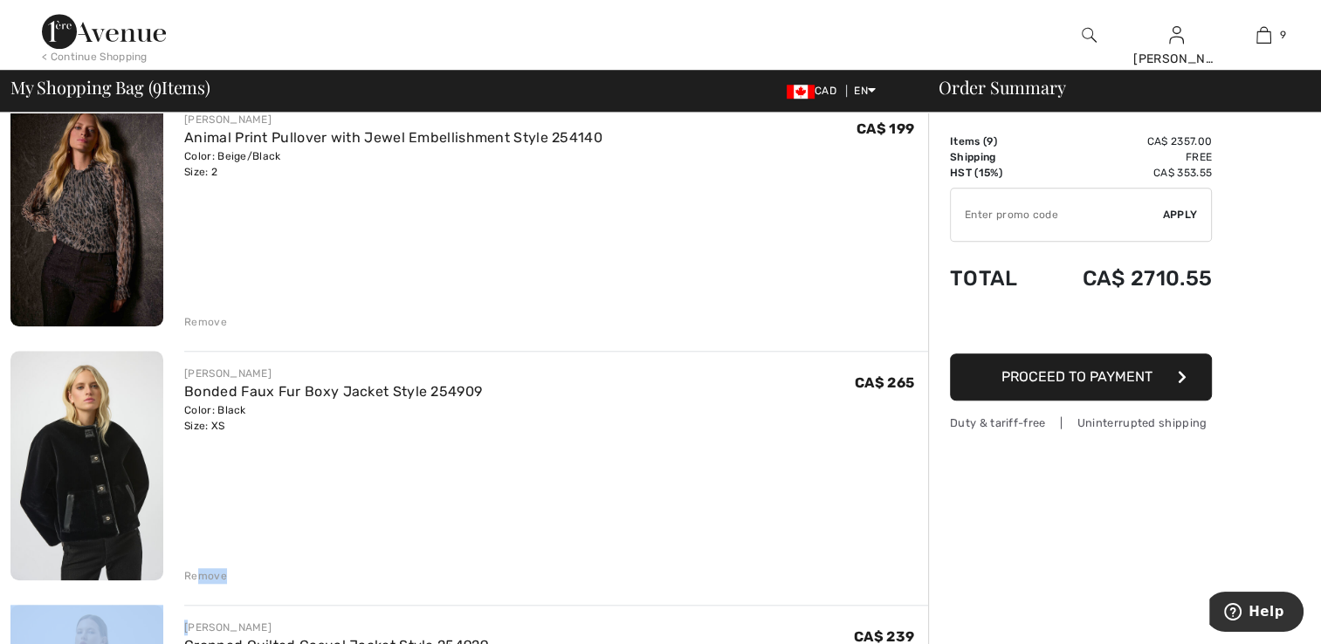
click at [196, 581] on div "FRANK LYMAN Plaid Casual Winter Coat Style 253823 Color: Blue/Off White Size: X…" at bounding box center [469, 319] width 918 height 2982
click at [198, 574] on div "Remove" at bounding box center [205, 576] width 43 height 16
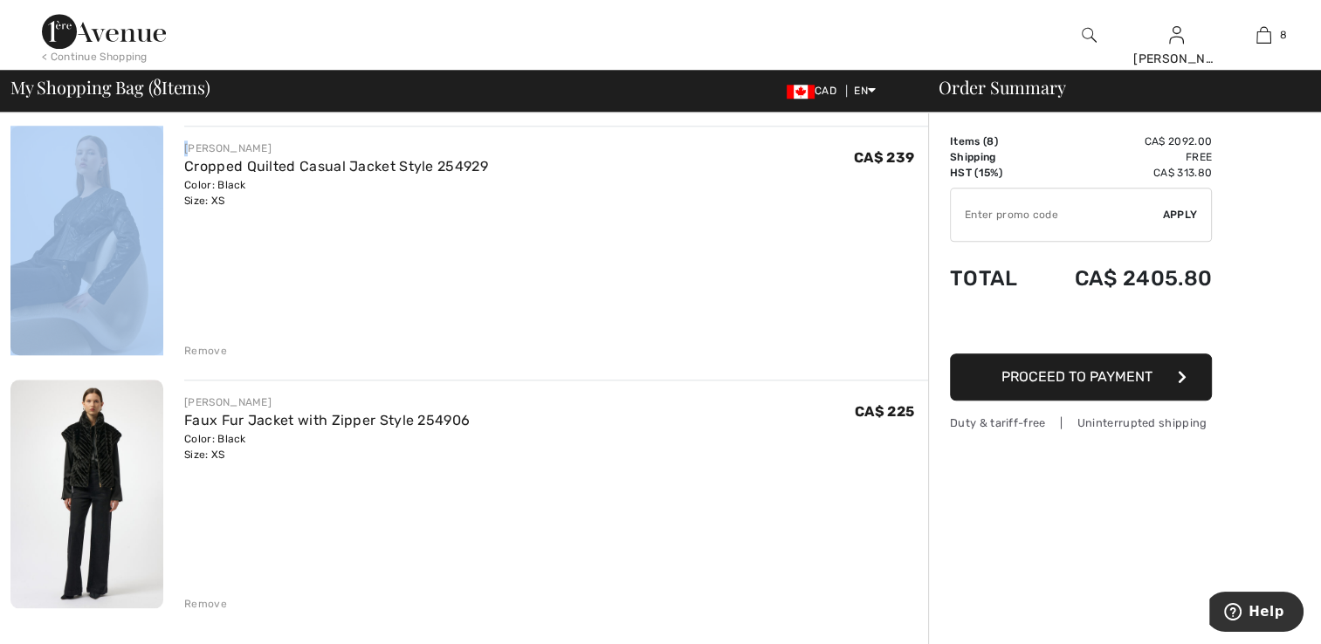
scroll to position [1689, 0]
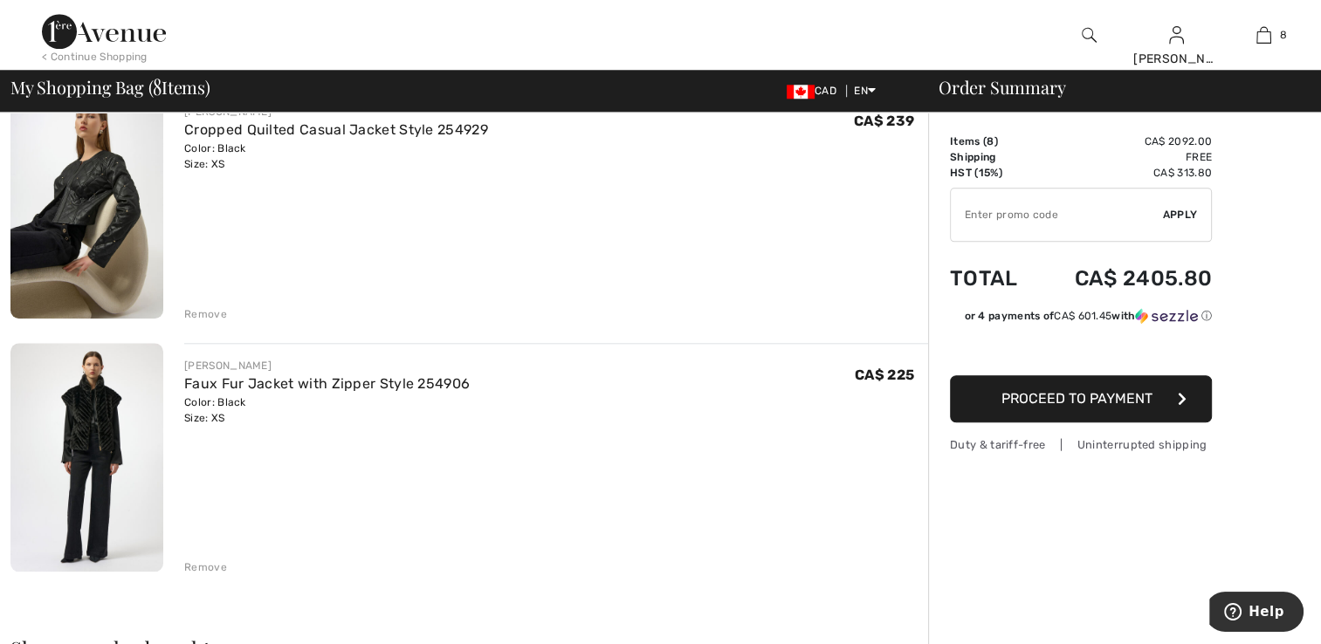
click at [199, 307] on div "Remove" at bounding box center [205, 314] width 43 height 16
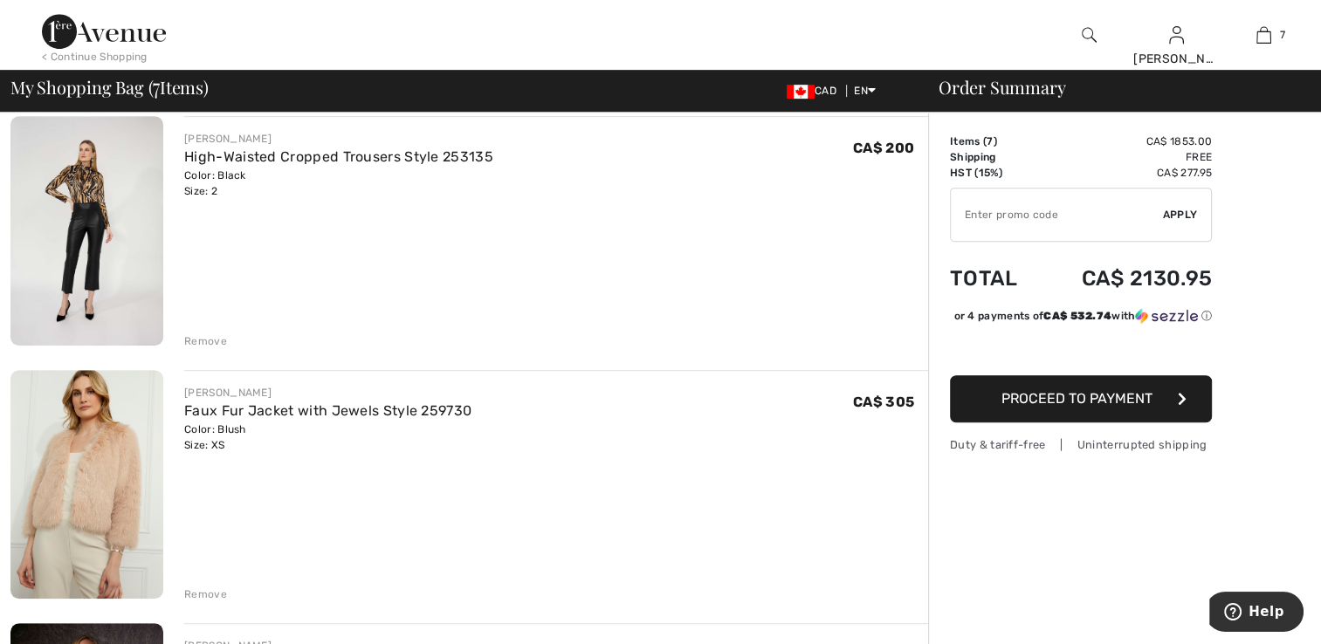
scroll to position [708, 0]
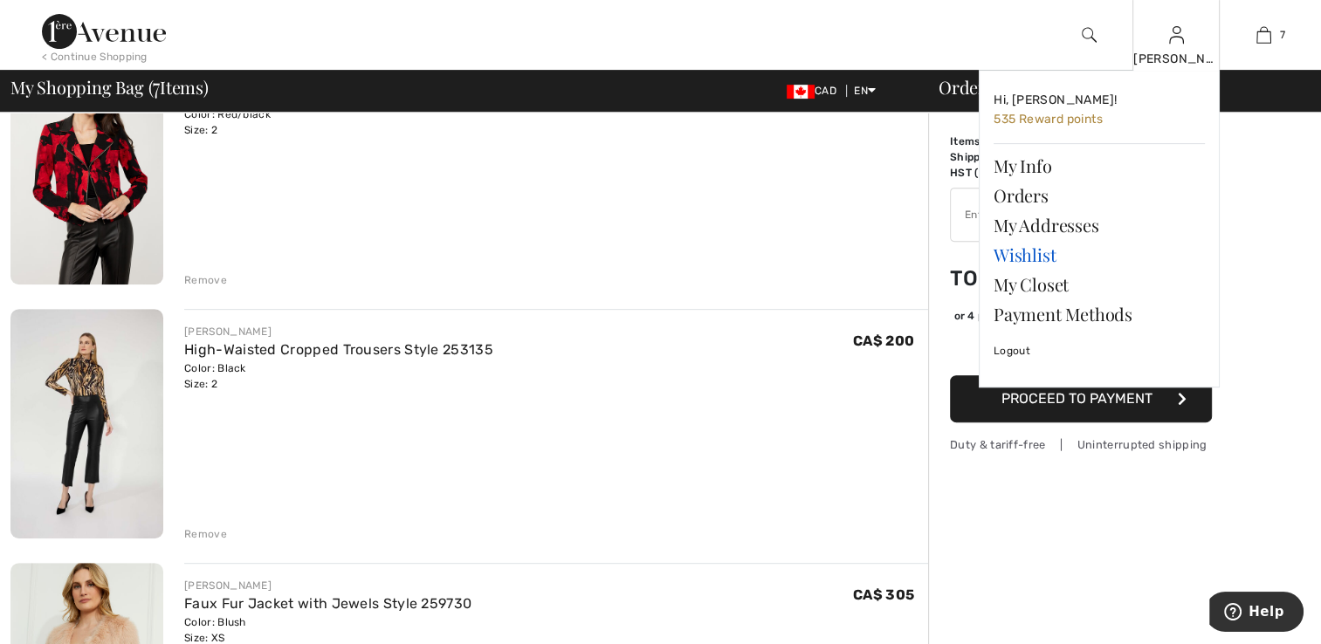
click at [1030, 257] on link "Wishlist" at bounding box center [1099, 255] width 211 height 30
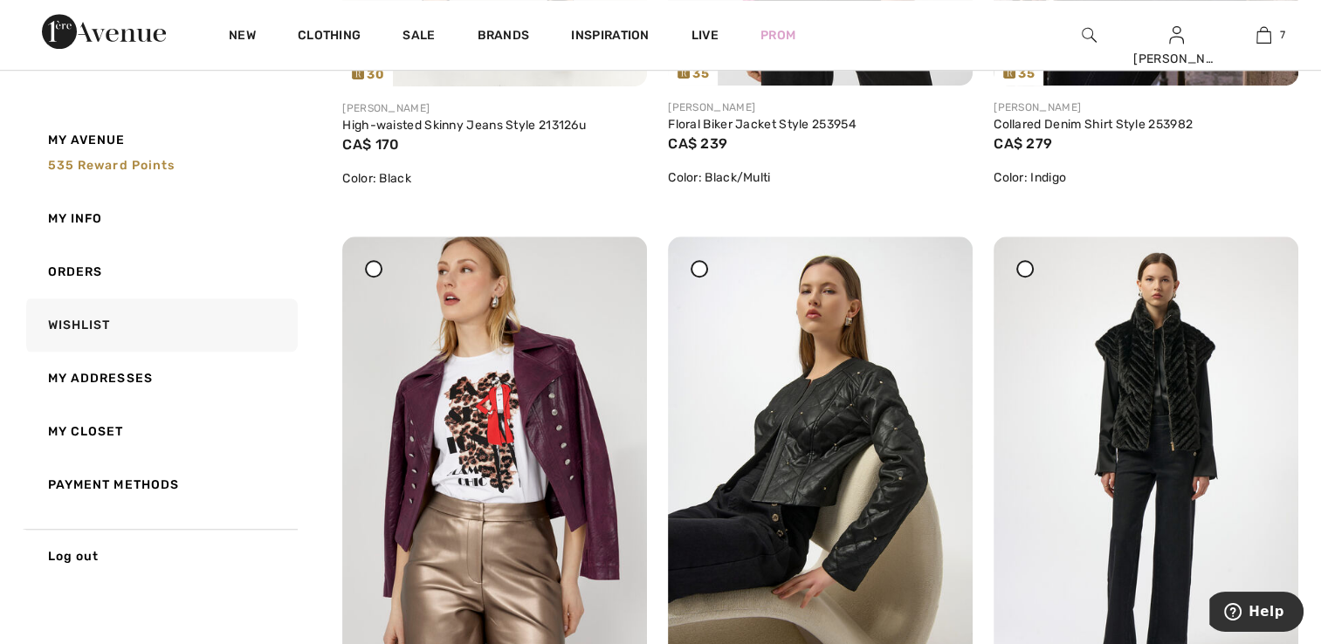
scroll to position [1310, 0]
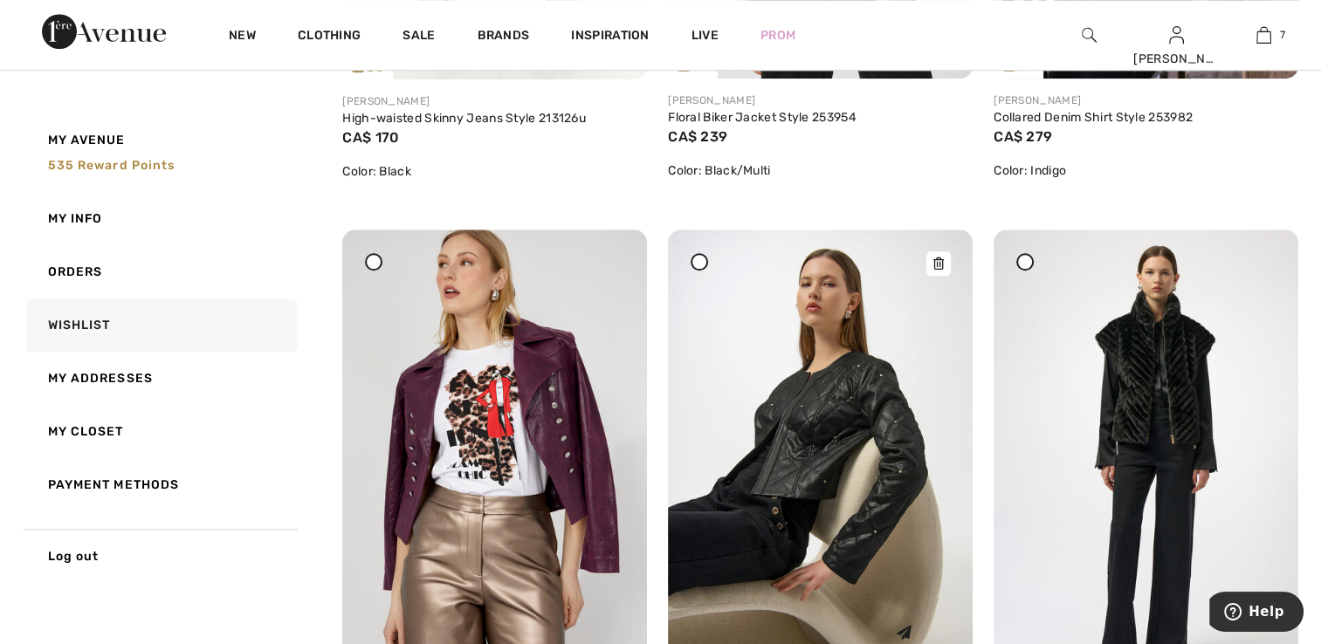
click at [817, 503] on img at bounding box center [820, 458] width 305 height 457
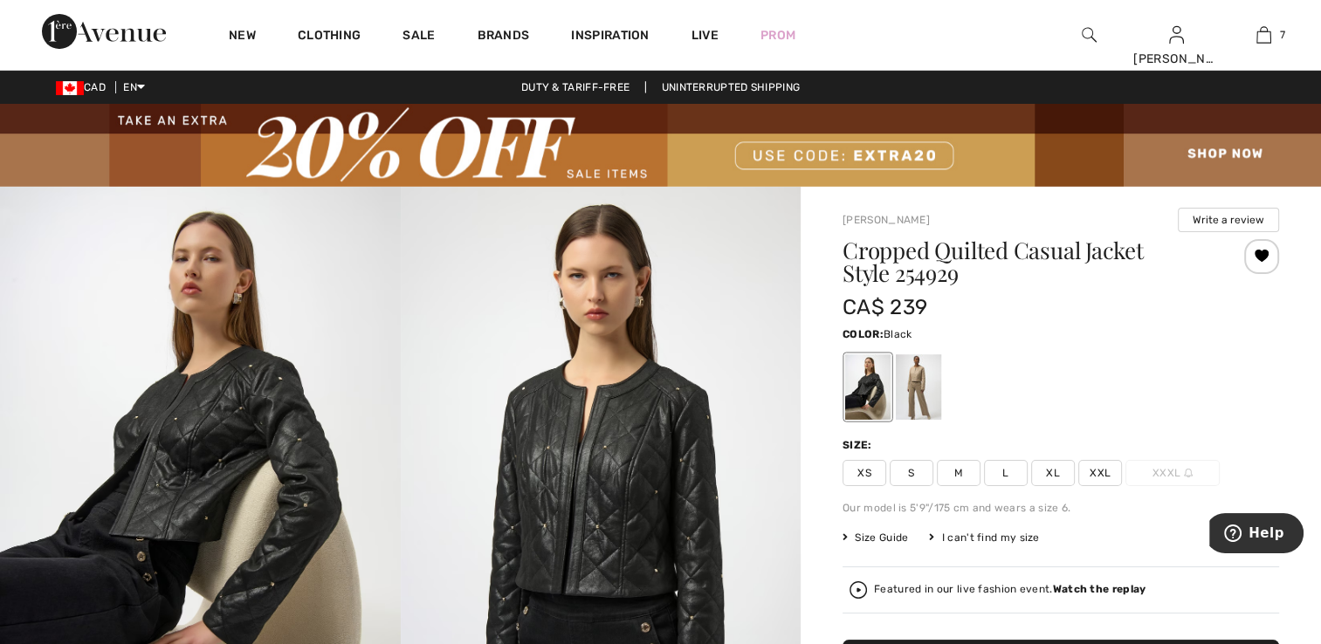
click at [863, 470] on span "XS" at bounding box center [865, 473] width 44 height 26
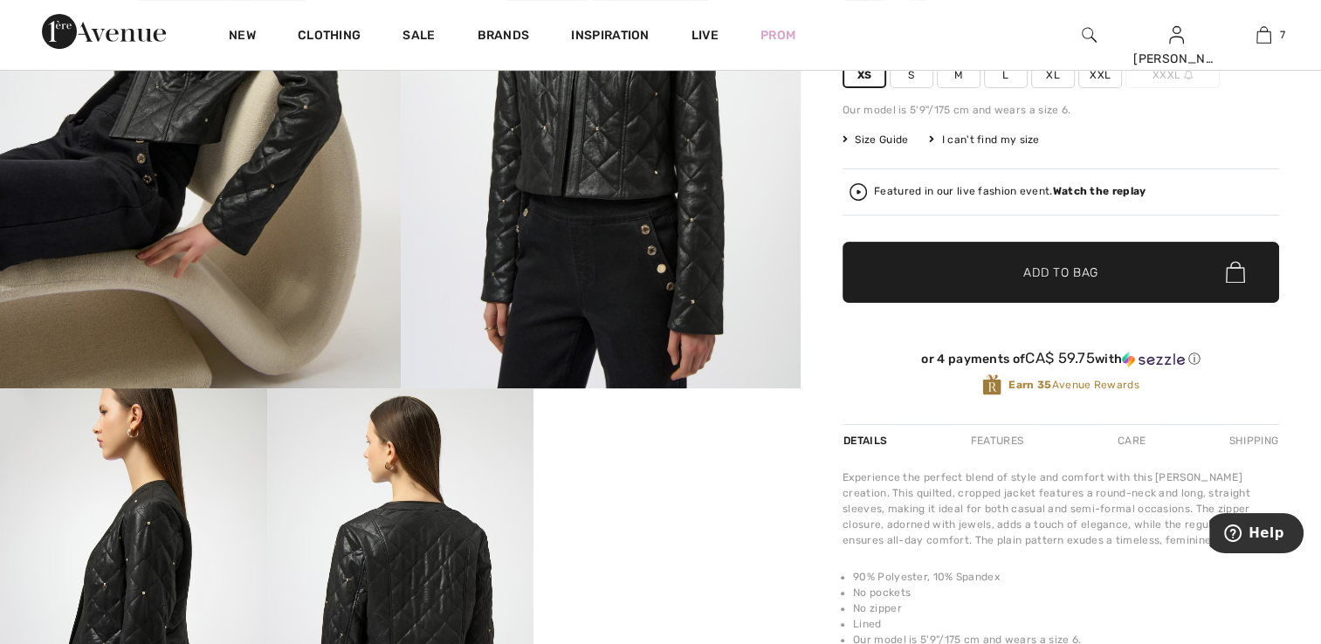
scroll to position [349, 0]
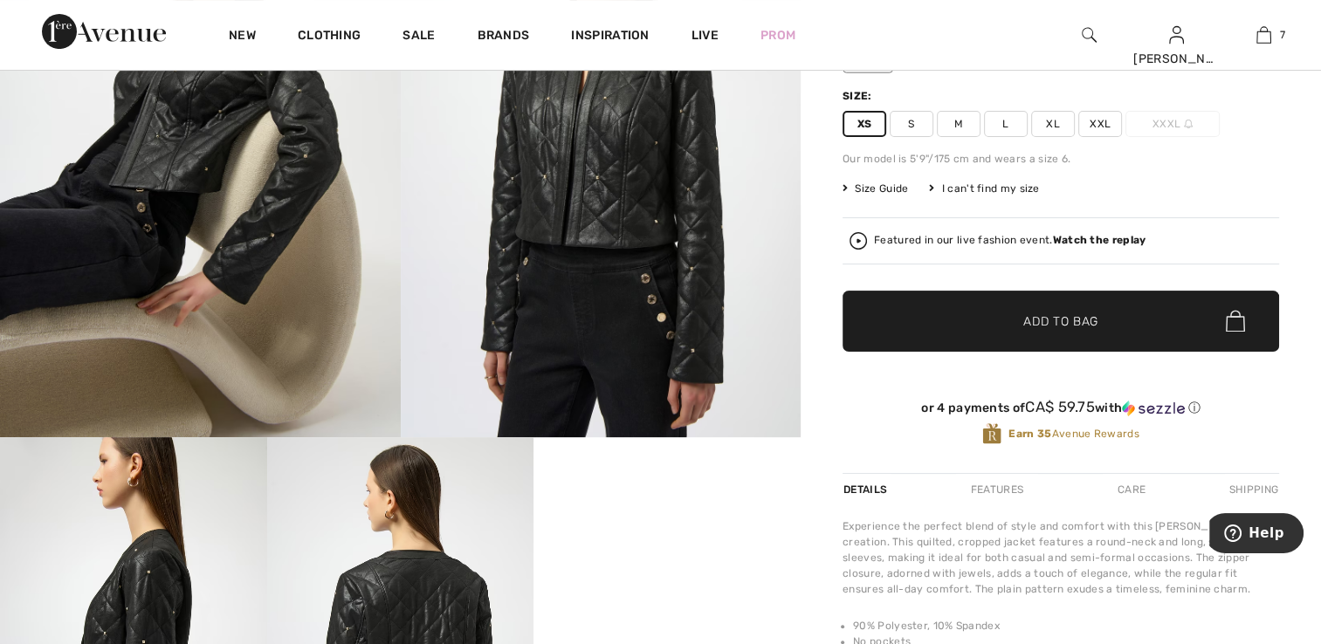
click at [1128, 327] on span "✔ Added to Bag Add to Bag" at bounding box center [1061, 321] width 437 height 61
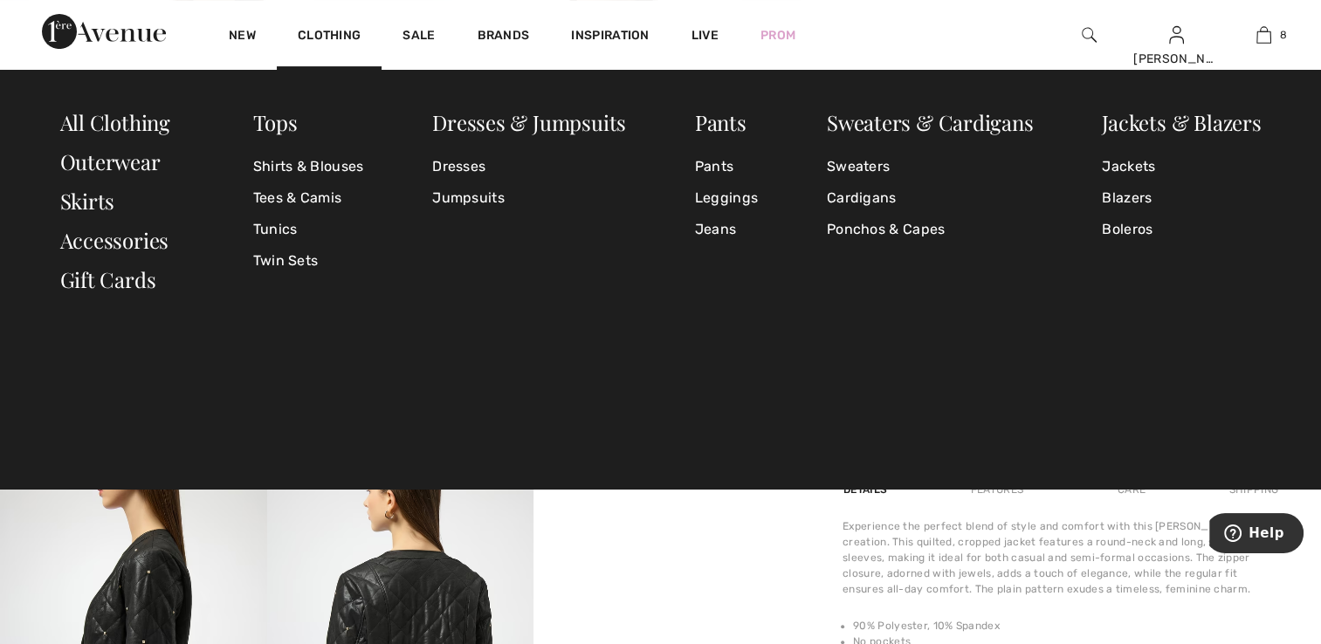
scroll to position [870, 0]
